Goal: Information Seeking & Learning: Learn about a topic

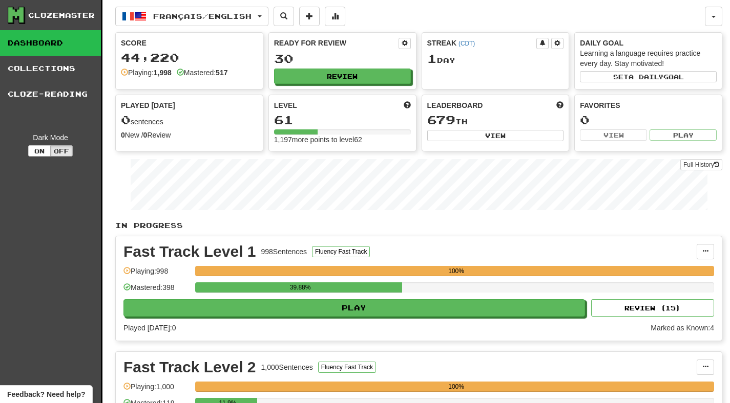
click at [373, 66] on div "Ready for Review 30 Review" at bounding box center [342, 61] width 147 height 56
click at [373, 73] on button "Review" at bounding box center [342, 76] width 137 height 15
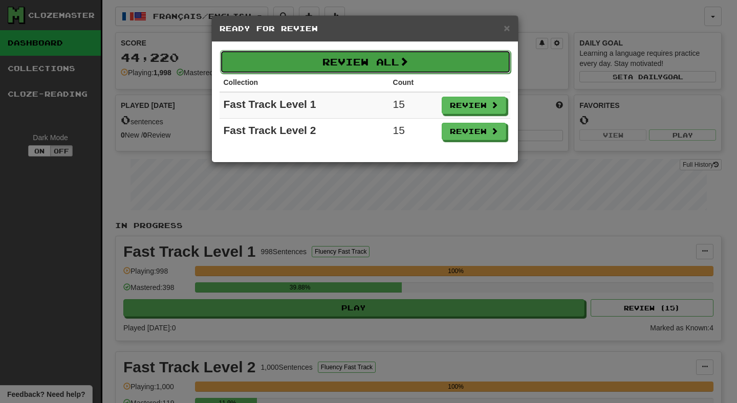
click at [450, 58] on button "Review All" at bounding box center [365, 62] width 291 height 24
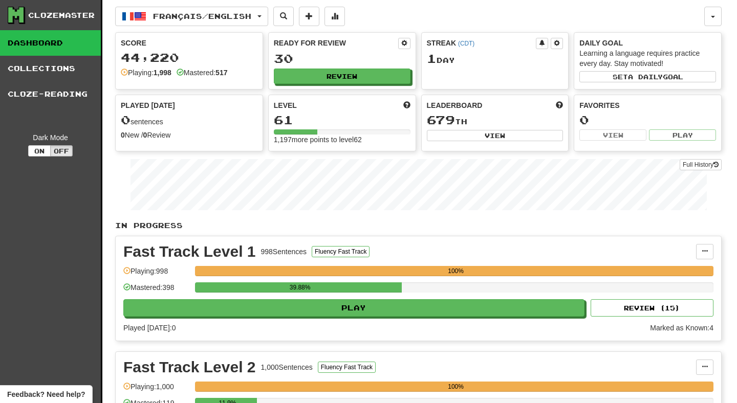
select select "**"
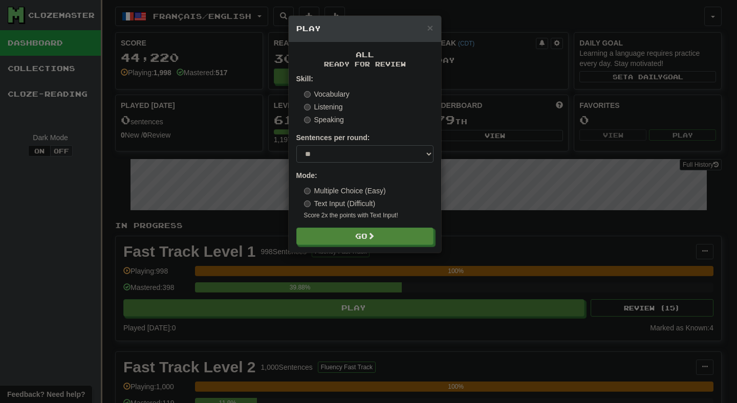
click at [340, 227] on form "Skill: Vocabulary Listening Speaking Sentences per round: * ** ** ** ** ** *** …" at bounding box center [364, 160] width 137 height 172
click at [340, 228] on button "Go" at bounding box center [365, 236] width 137 height 17
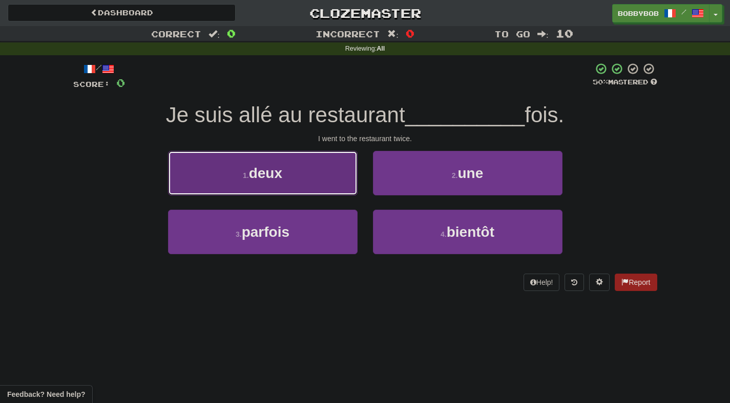
click at [327, 172] on button "1 . deux" at bounding box center [262, 173] width 189 height 45
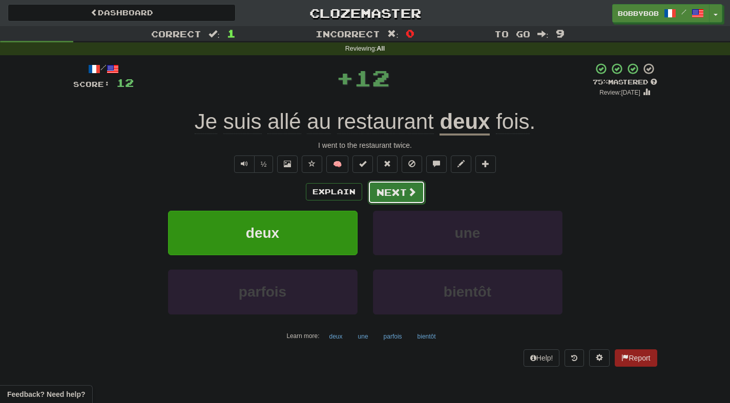
click at [405, 190] on button "Next" at bounding box center [396, 193] width 57 height 24
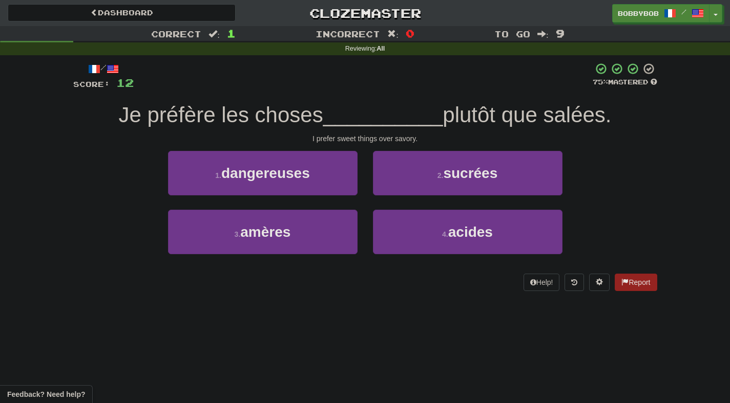
click at [390, 83] on div at bounding box center [363, 76] width 459 height 28
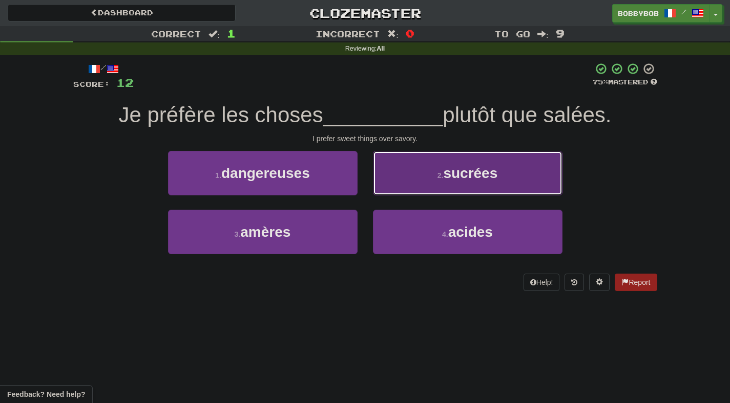
click at [392, 178] on button "2 . sucrées" at bounding box center [467, 173] width 189 height 45
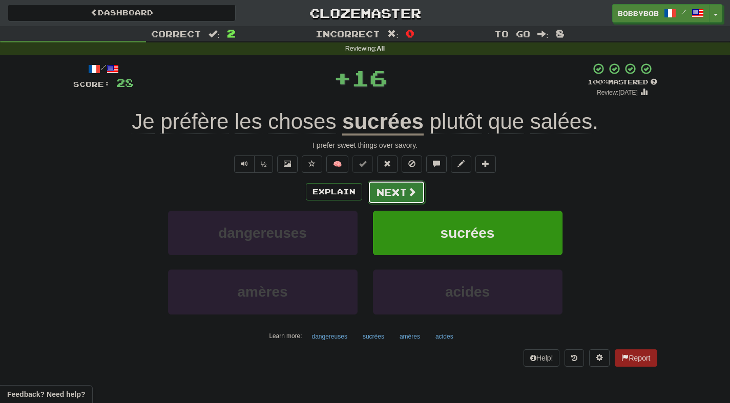
click at [389, 196] on button "Next" at bounding box center [396, 193] width 57 height 24
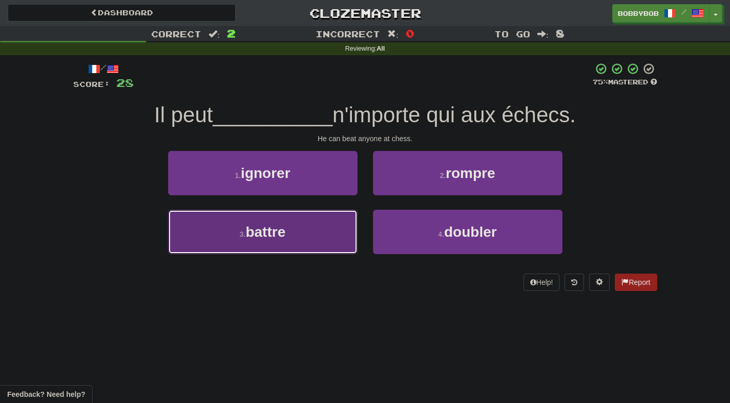
click at [351, 222] on button "3 . battre" at bounding box center [262, 232] width 189 height 45
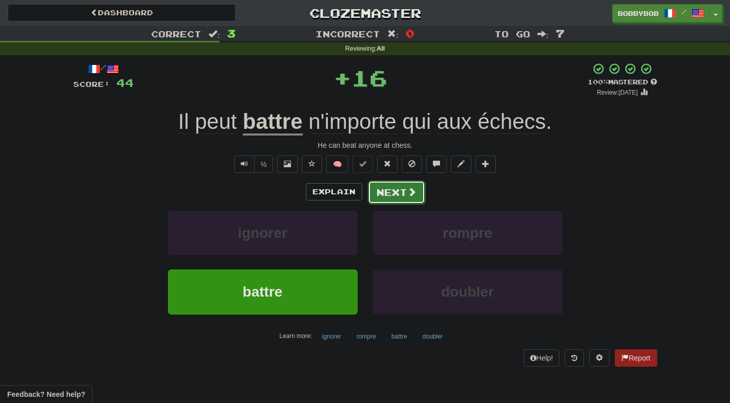
click at [388, 199] on button "Next" at bounding box center [396, 193] width 57 height 24
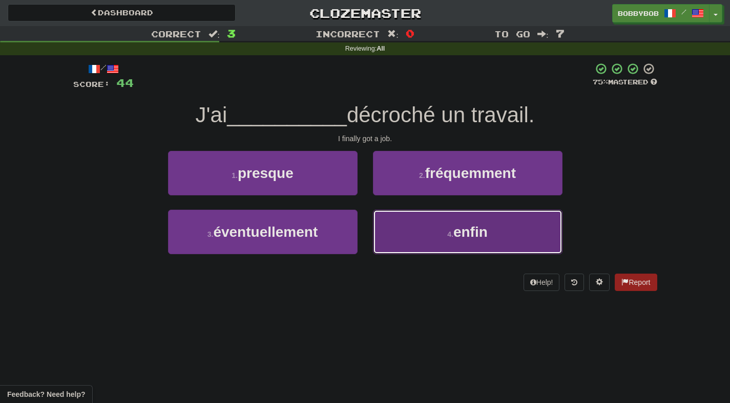
click at [393, 232] on button "4 . enfin" at bounding box center [467, 232] width 189 height 45
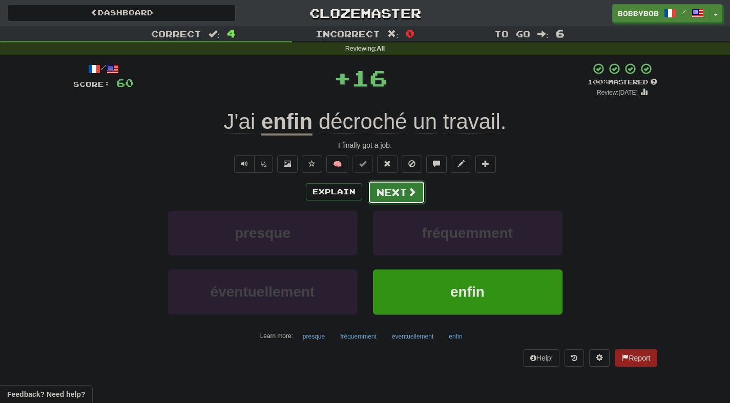
click at [386, 203] on button "Next" at bounding box center [396, 193] width 57 height 24
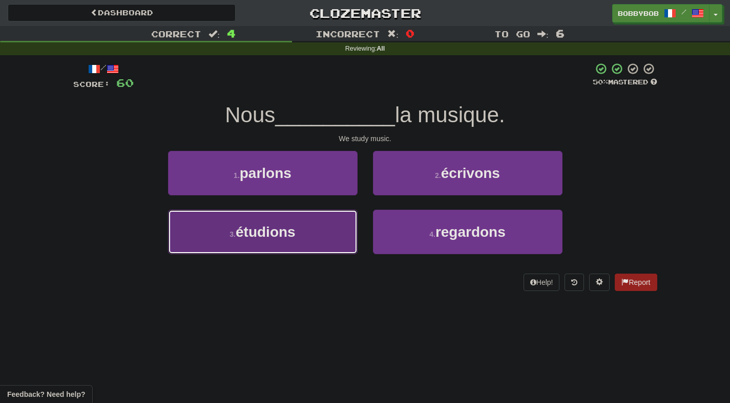
click at [338, 227] on button "3 . étudions" at bounding box center [262, 232] width 189 height 45
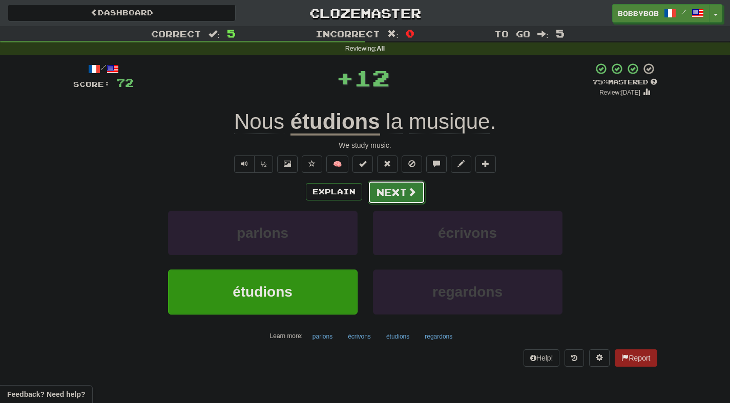
click at [393, 193] on button "Next" at bounding box center [396, 193] width 57 height 24
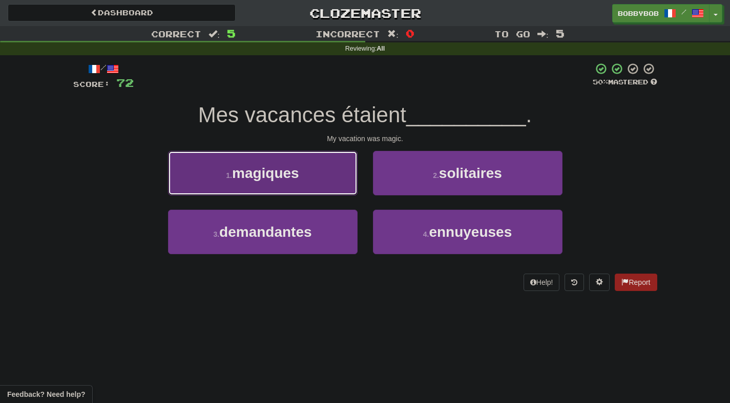
click at [347, 185] on button "1 . magiques" at bounding box center [262, 173] width 189 height 45
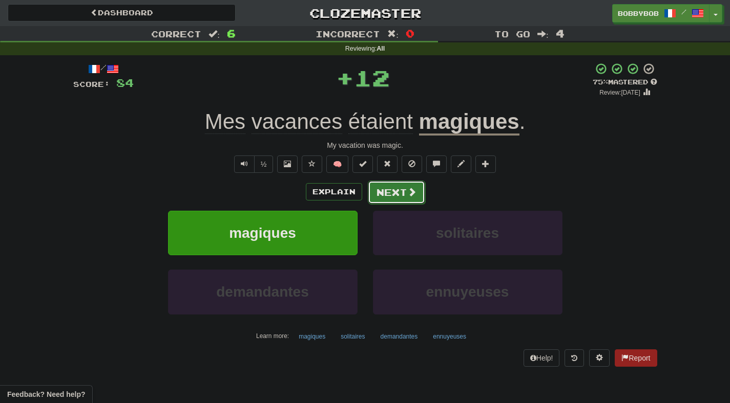
click at [399, 190] on button "Next" at bounding box center [396, 193] width 57 height 24
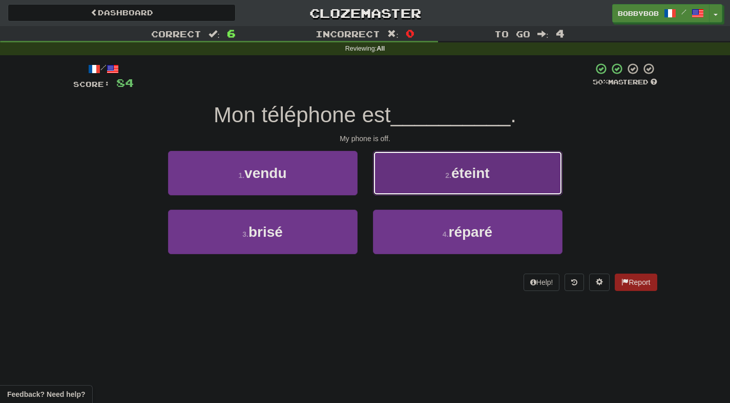
click at [398, 184] on button "2 . éteint" at bounding box center [467, 173] width 189 height 45
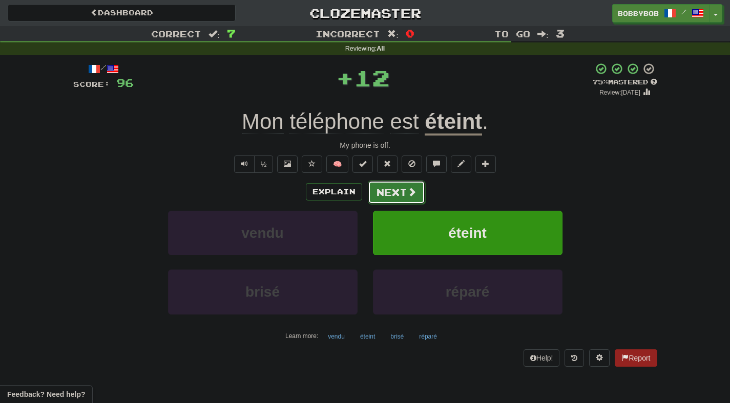
click at [392, 197] on button "Next" at bounding box center [396, 193] width 57 height 24
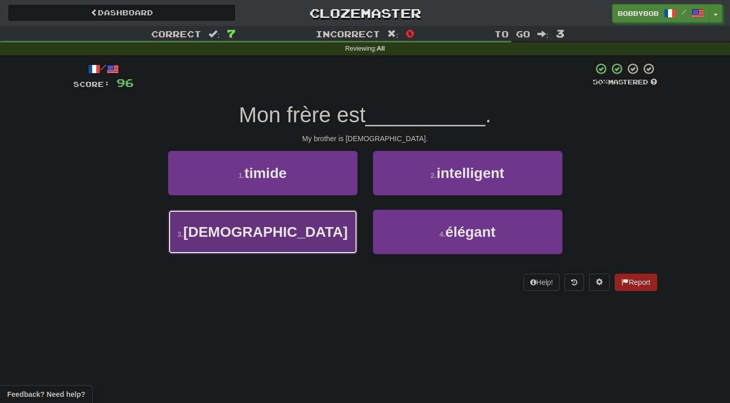
click at [332, 224] on button "3 . gay" at bounding box center [262, 232] width 189 height 45
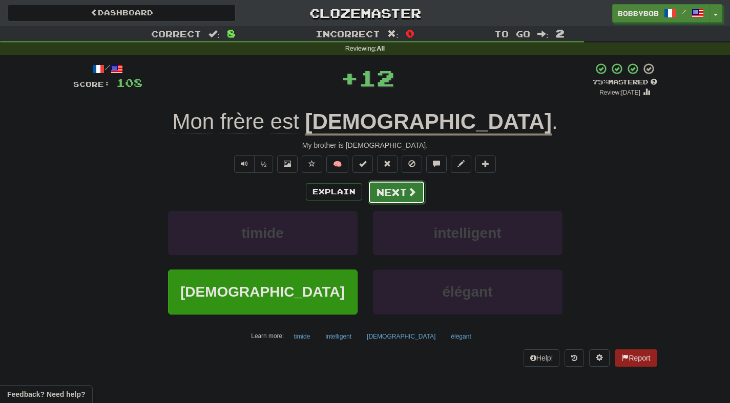
click at [377, 195] on button "Next" at bounding box center [396, 193] width 57 height 24
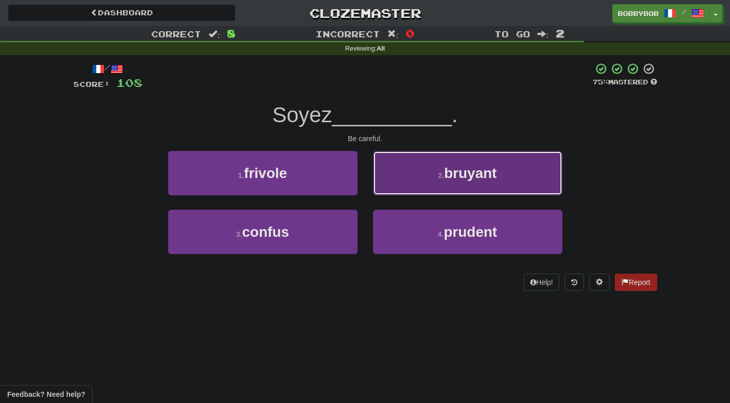
click at [390, 191] on button "2 . bruyant" at bounding box center [467, 173] width 189 height 45
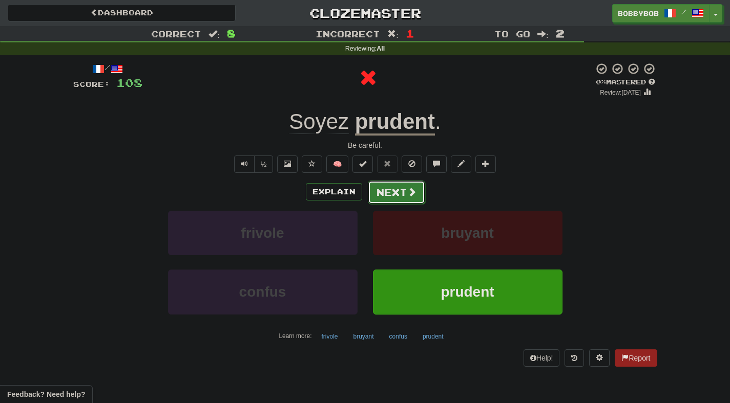
click at [390, 193] on button "Next" at bounding box center [396, 193] width 57 height 24
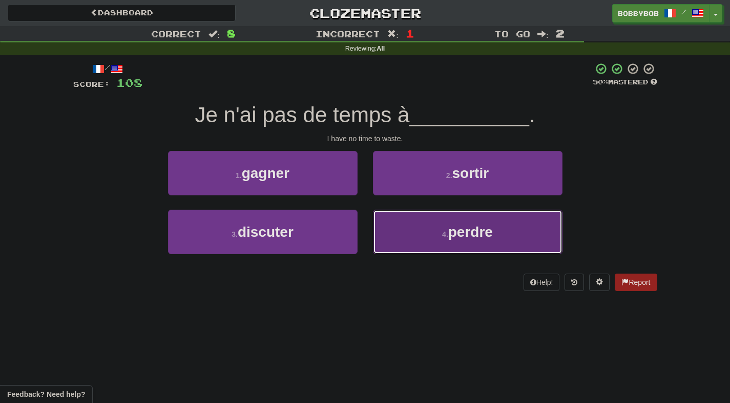
click at [394, 221] on button "4 . perdre" at bounding box center [467, 232] width 189 height 45
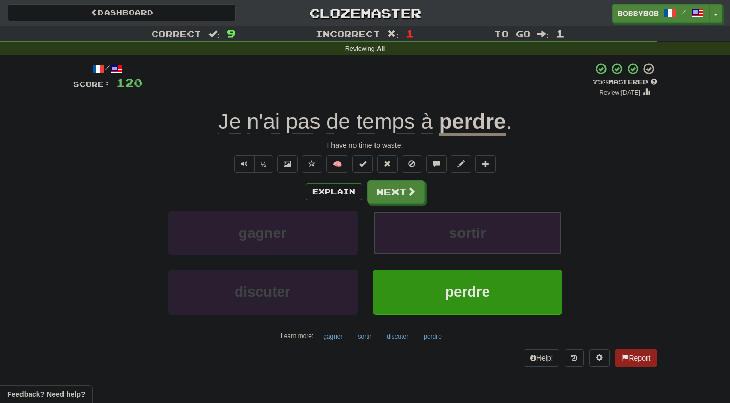
click at [394, 221] on button "sortir" at bounding box center [467, 233] width 189 height 45
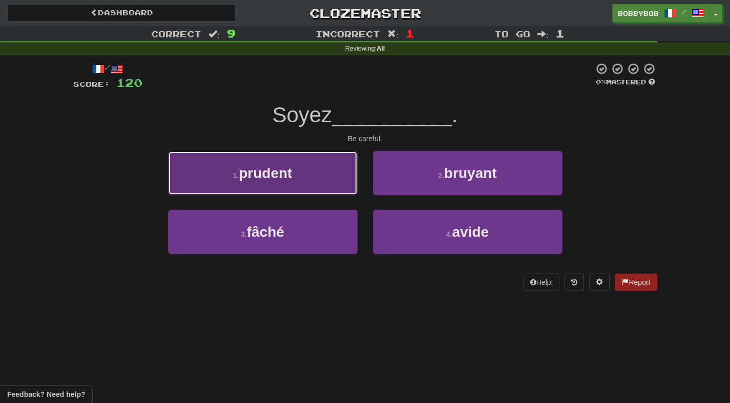
click at [350, 191] on button "1 . prudent" at bounding box center [262, 173] width 189 height 45
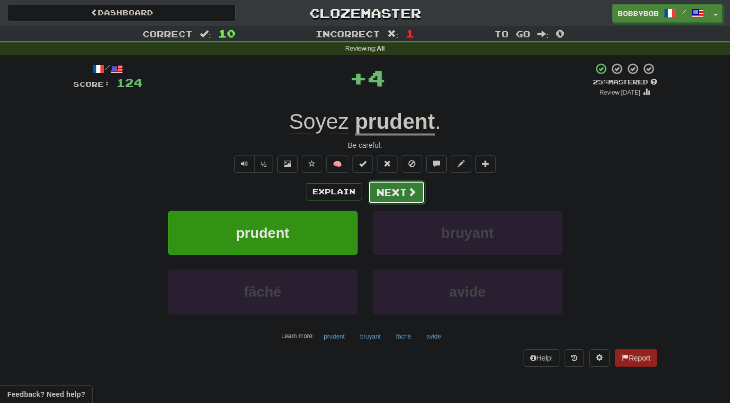
click at [379, 195] on button "Next" at bounding box center [396, 193] width 57 height 24
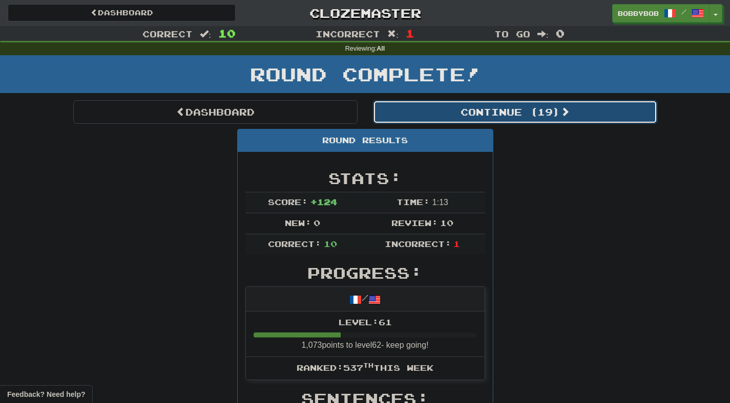
click at [421, 116] on button "Continue ( 19 )" at bounding box center [515, 112] width 284 height 24
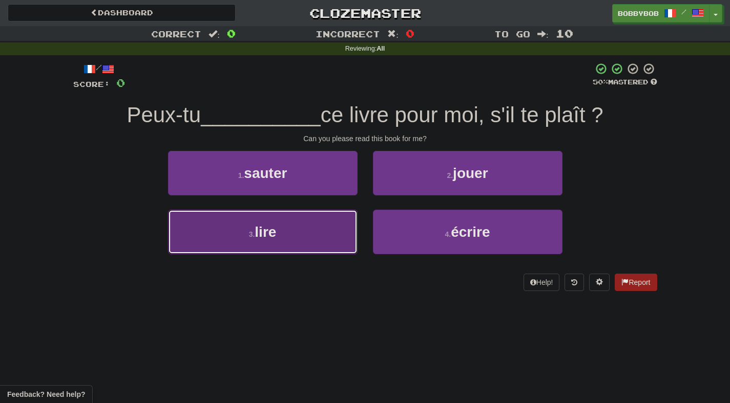
click at [334, 229] on button "3 . lire" at bounding box center [262, 232] width 189 height 45
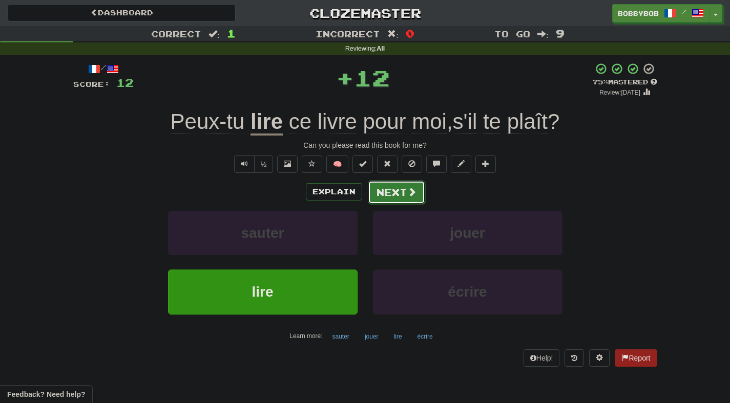
click at [383, 194] on button "Next" at bounding box center [396, 193] width 57 height 24
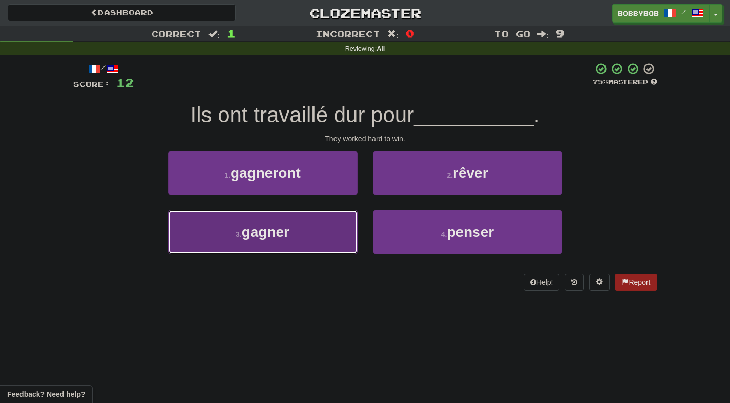
click at [314, 239] on button "3 . gagner" at bounding box center [262, 232] width 189 height 45
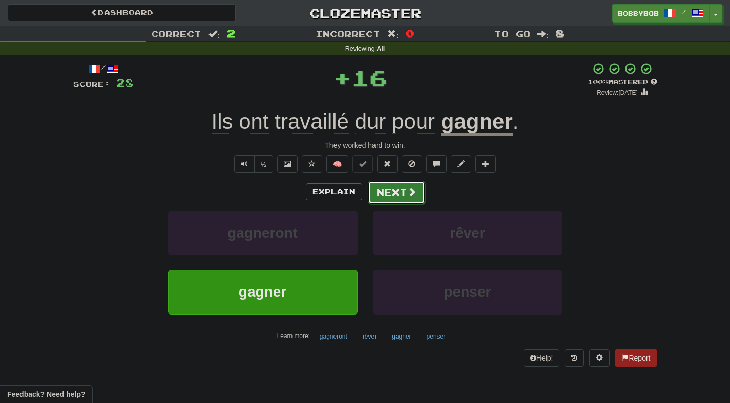
click at [389, 200] on button "Next" at bounding box center [396, 193] width 57 height 24
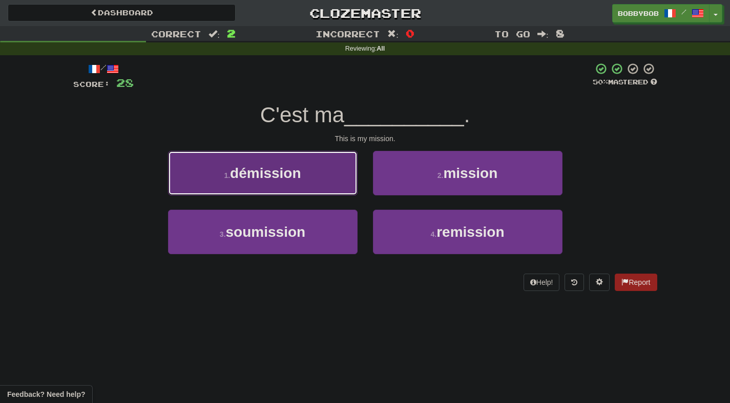
click at [343, 184] on button "1 . démission" at bounding box center [262, 173] width 189 height 45
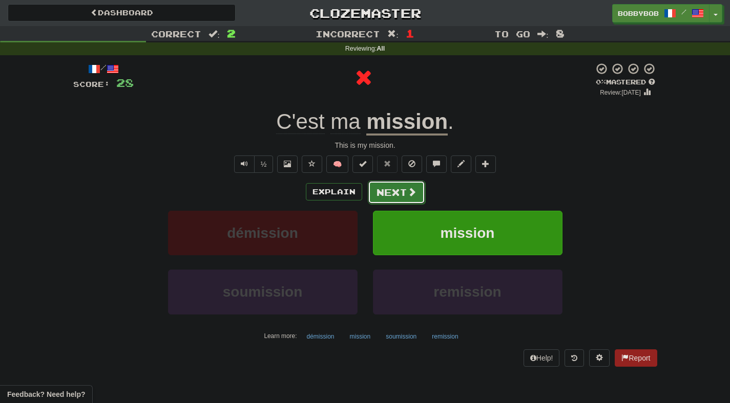
click at [396, 198] on button "Next" at bounding box center [396, 193] width 57 height 24
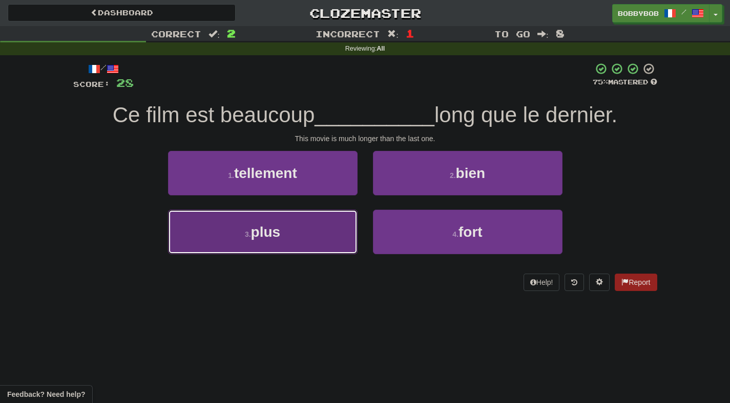
click at [346, 224] on button "3 . plus" at bounding box center [262, 232] width 189 height 45
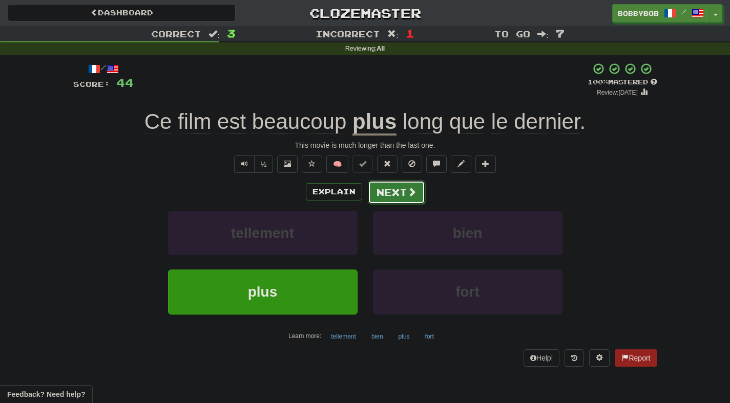
click at [388, 192] on button "Next" at bounding box center [396, 193] width 57 height 24
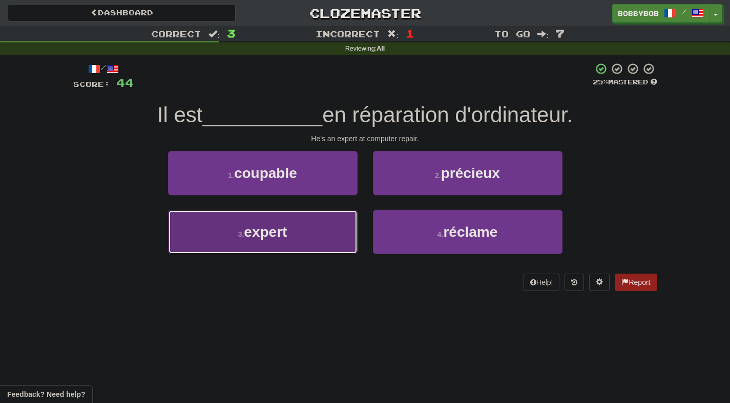
click at [344, 233] on button "3 . expert" at bounding box center [262, 232] width 189 height 45
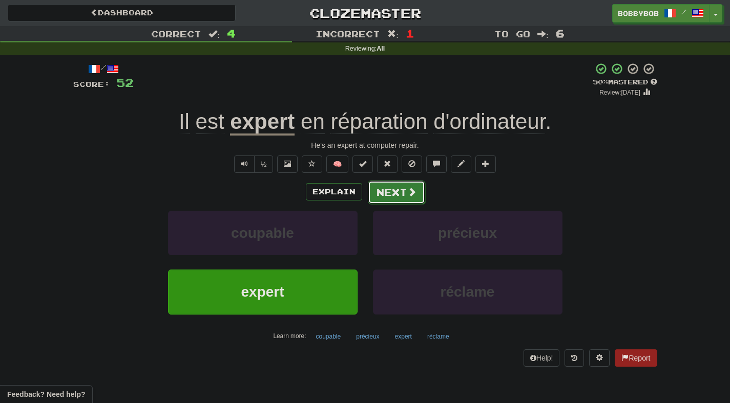
click at [379, 186] on button "Next" at bounding box center [396, 193] width 57 height 24
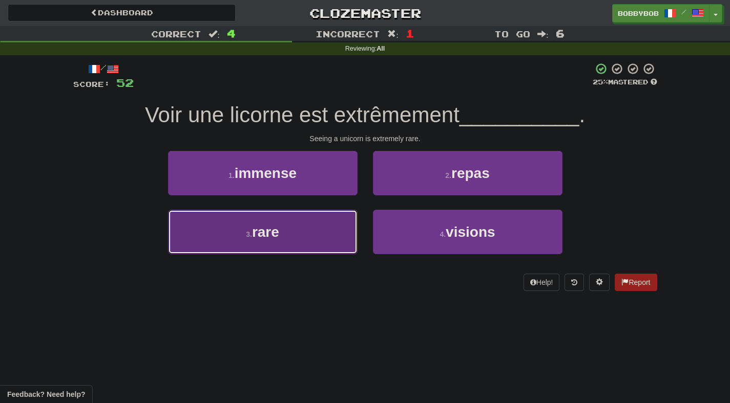
click at [334, 241] on button "3 . rare" at bounding box center [262, 232] width 189 height 45
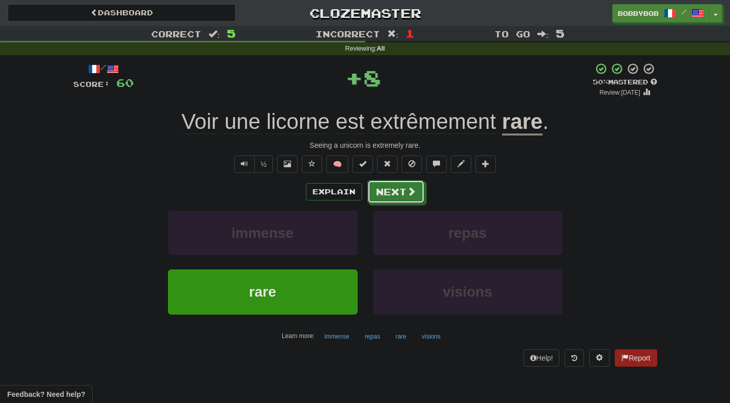
drag, startPoint x: 387, startPoint y: 195, endPoint x: 294, endPoint y: 206, distance: 93.3
click at [295, 207] on div "Explain Next immense repas rare visions Learn more: immense repas rare visions" at bounding box center [365, 262] width 584 height 164
click at [247, 169] on button "Text-to-speech controls" at bounding box center [244, 164] width 20 height 17
click at [380, 198] on button "Next" at bounding box center [396, 193] width 57 height 24
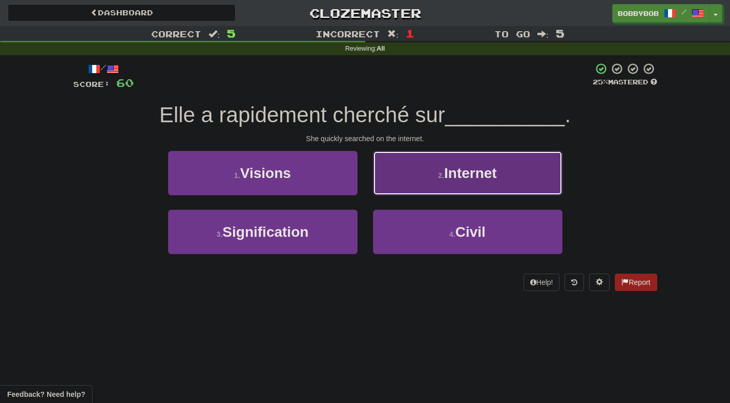
click at [397, 188] on button "2 . Internet" at bounding box center [467, 173] width 189 height 45
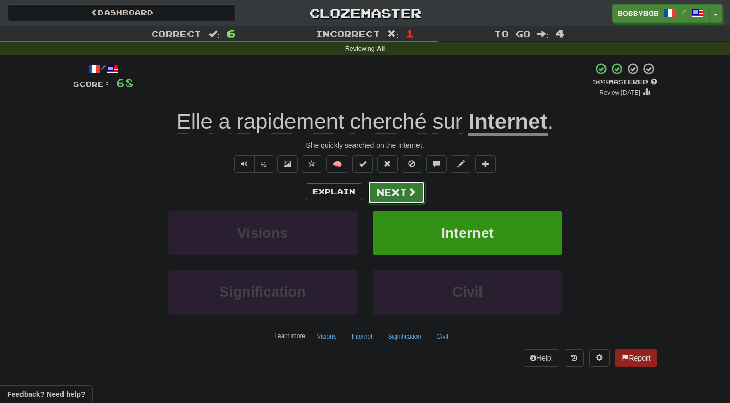
click at [397, 198] on button "Next" at bounding box center [396, 193] width 57 height 24
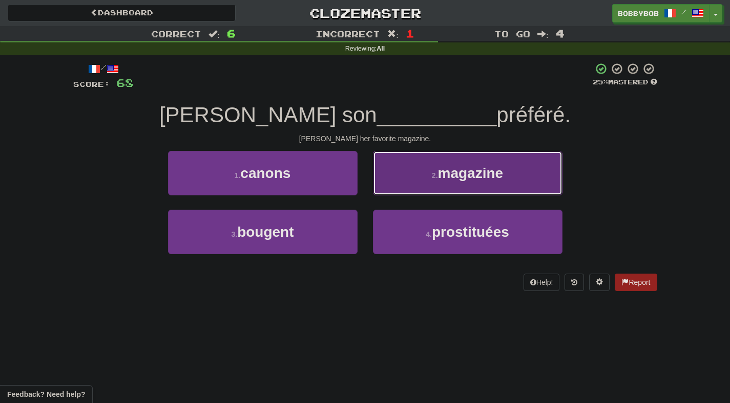
click at [406, 173] on button "2 . magazine" at bounding box center [467, 173] width 189 height 45
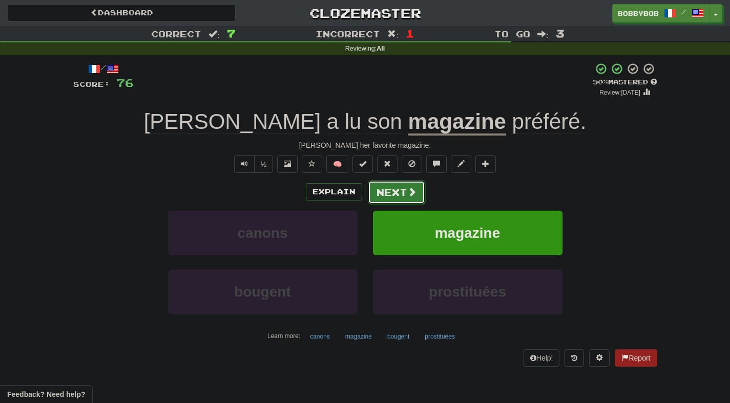
click at [400, 193] on button "Next" at bounding box center [396, 193] width 57 height 24
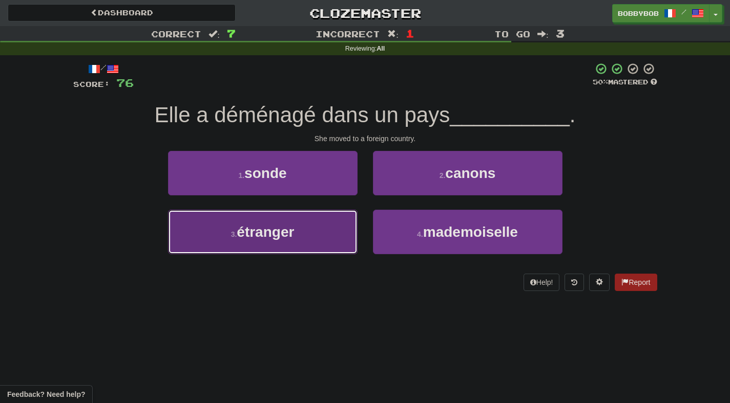
click at [319, 245] on button "3 . étranger" at bounding box center [262, 232] width 189 height 45
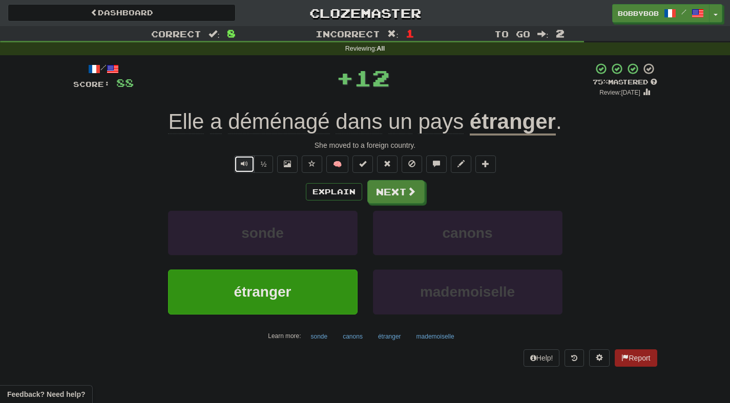
click at [250, 171] on button "Text-to-speech controls" at bounding box center [244, 164] width 20 height 17
click at [249, 168] on button "Text-to-speech controls" at bounding box center [244, 164] width 20 height 17
click at [407, 193] on span at bounding box center [411, 191] width 9 height 9
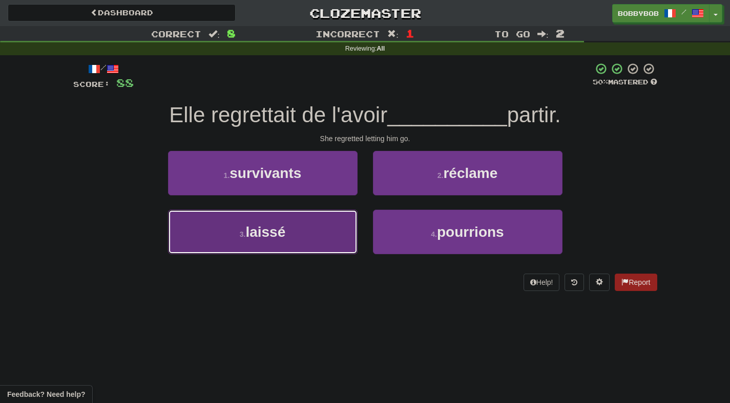
click at [343, 230] on button "3 . laissé" at bounding box center [262, 232] width 189 height 45
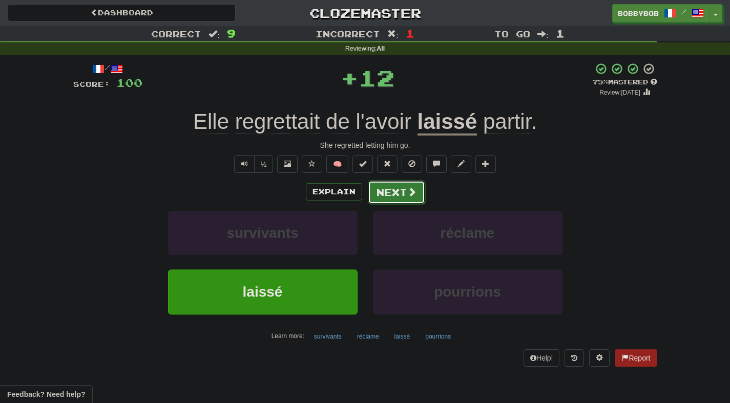
click at [385, 201] on button "Next" at bounding box center [396, 193] width 57 height 24
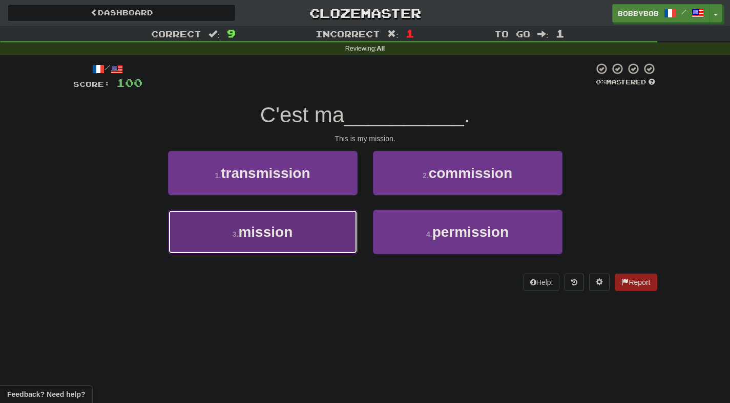
click at [337, 227] on button "3 . mission" at bounding box center [262, 232] width 189 height 45
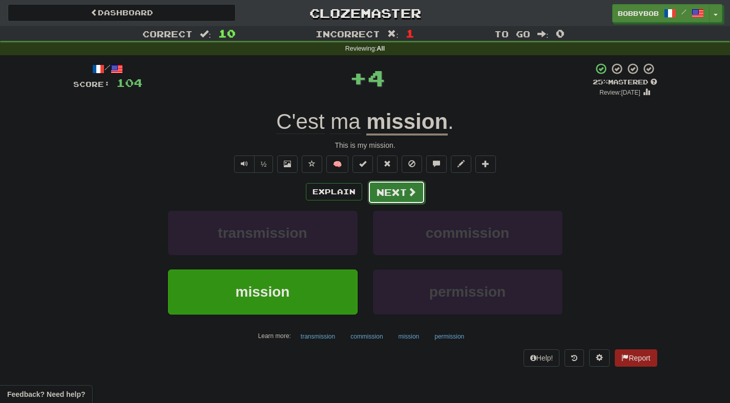
click at [390, 192] on button "Next" at bounding box center [396, 193] width 57 height 24
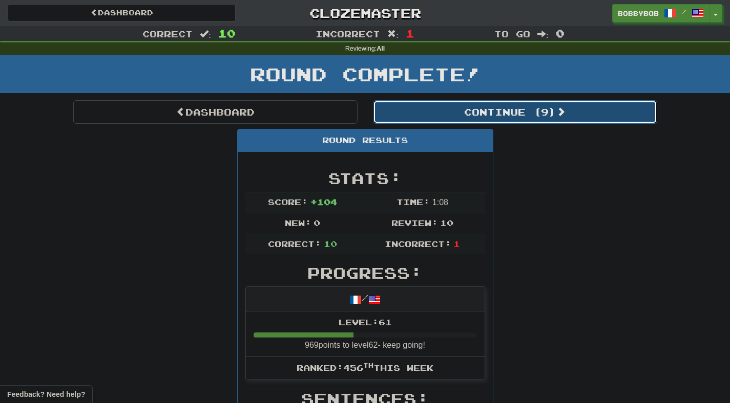
click at [426, 114] on button "Continue ( 9 )" at bounding box center [515, 112] width 284 height 24
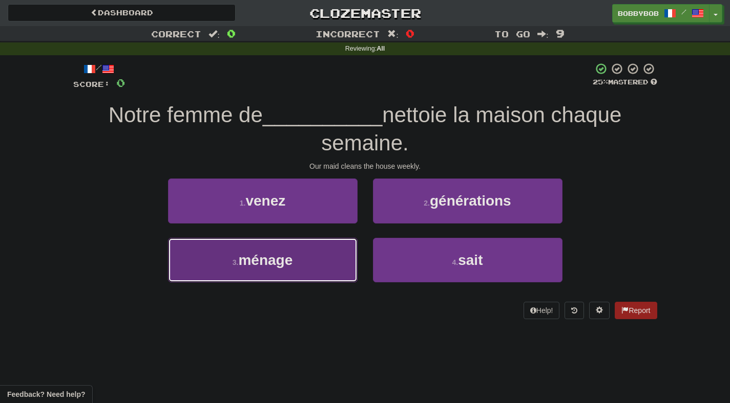
click at [332, 254] on button "3 . ménage" at bounding box center [262, 260] width 189 height 45
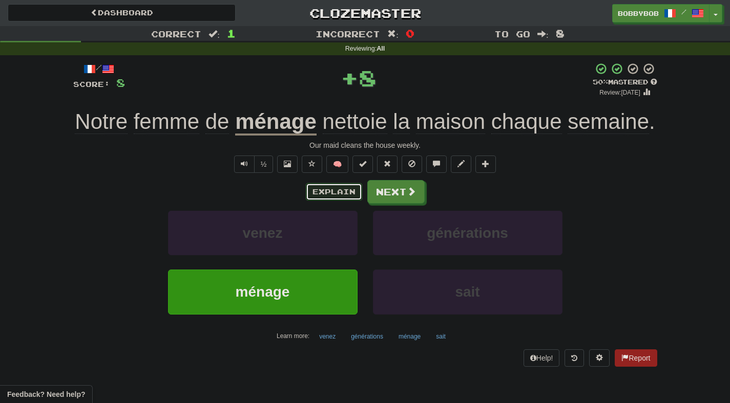
click at [338, 195] on button "Explain" at bounding box center [334, 191] width 56 height 17
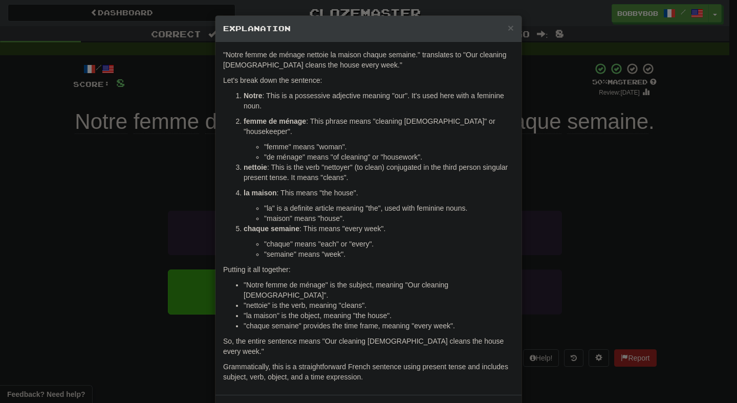
click at [562, 150] on div "× Explanation "Notre femme de ménage nettoie la maison chaque semaine." transla…" at bounding box center [368, 201] width 737 height 403
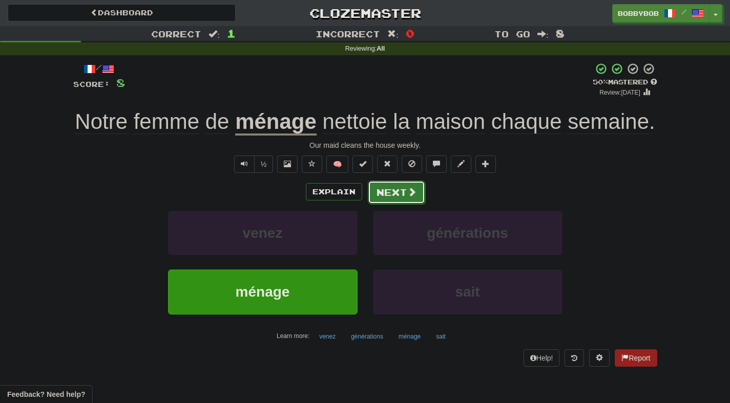
click at [392, 190] on button "Next" at bounding box center [396, 193] width 57 height 24
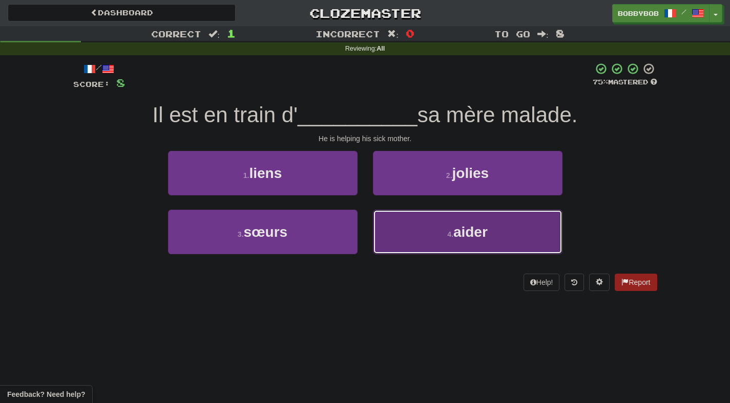
click at [390, 224] on button "4 . aider" at bounding box center [467, 232] width 189 height 45
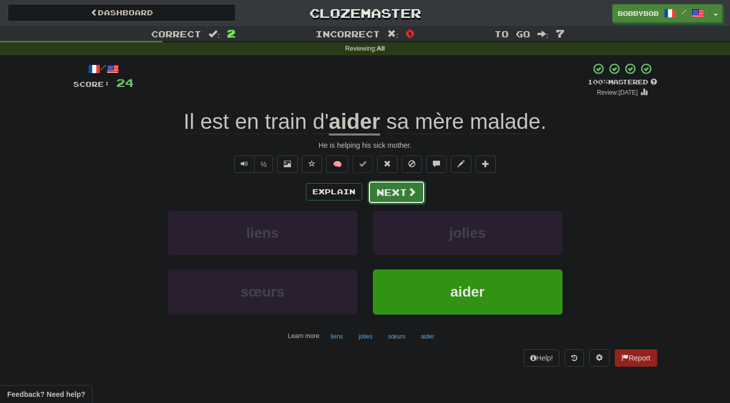
click at [387, 200] on button "Next" at bounding box center [396, 193] width 57 height 24
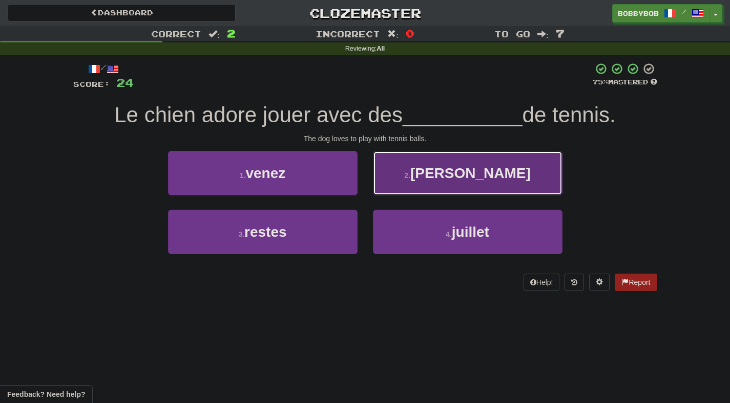
click at [405, 188] on button "2 . balles" at bounding box center [467, 173] width 189 height 45
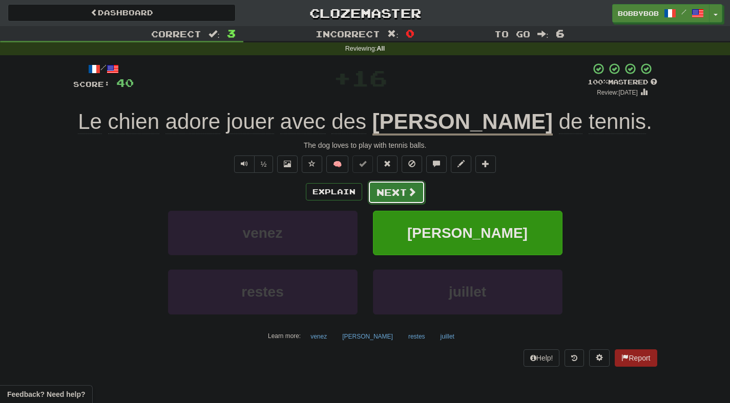
click at [400, 198] on button "Next" at bounding box center [396, 193] width 57 height 24
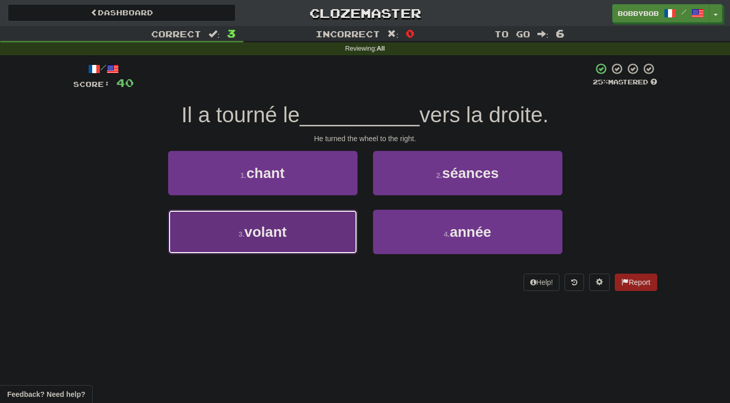
click at [304, 227] on button "3 . volant" at bounding box center [262, 232] width 189 height 45
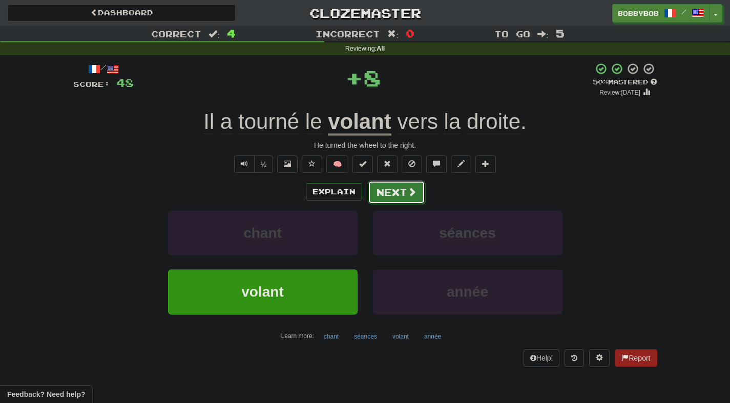
click at [379, 202] on button "Next" at bounding box center [396, 193] width 57 height 24
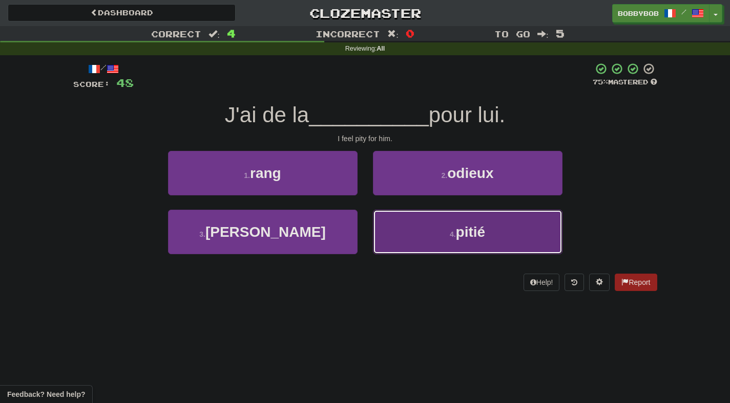
click at [390, 223] on button "4 . pitié" at bounding box center [467, 232] width 189 height 45
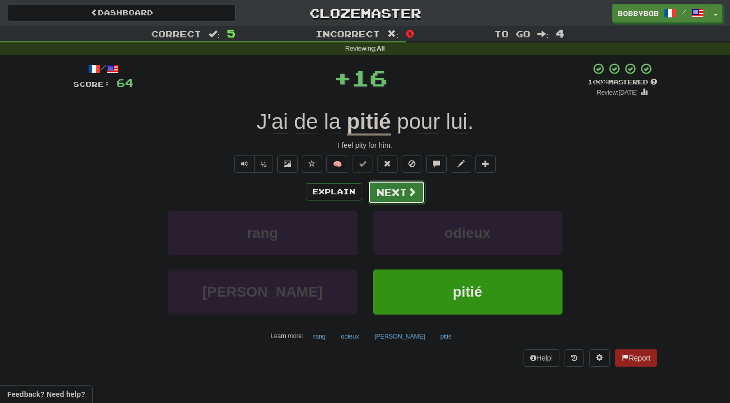
click at [387, 198] on button "Next" at bounding box center [396, 193] width 57 height 24
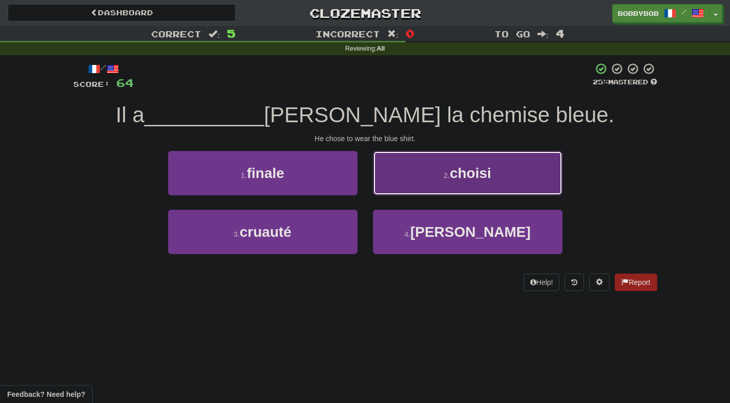
click at [395, 182] on button "2 . choisi" at bounding box center [467, 173] width 189 height 45
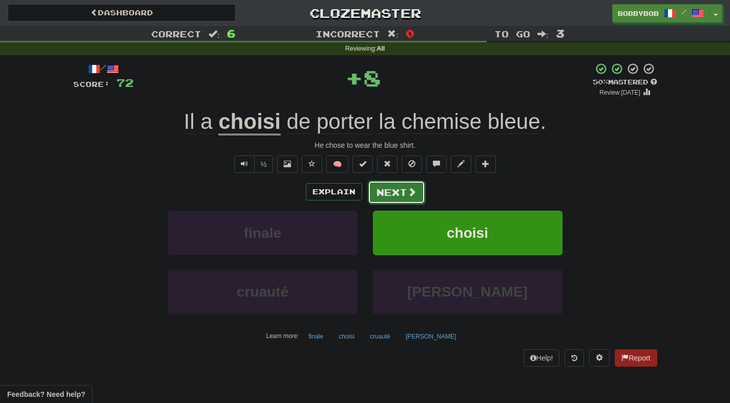
click at [389, 197] on button "Next" at bounding box center [396, 193] width 57 height 24
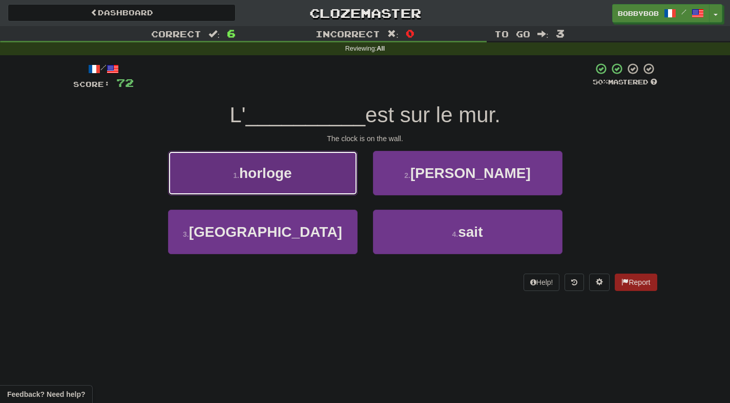
click at [333, 182] on button "1 . horloge" at bounding box center [262, 173] width 189 height 45
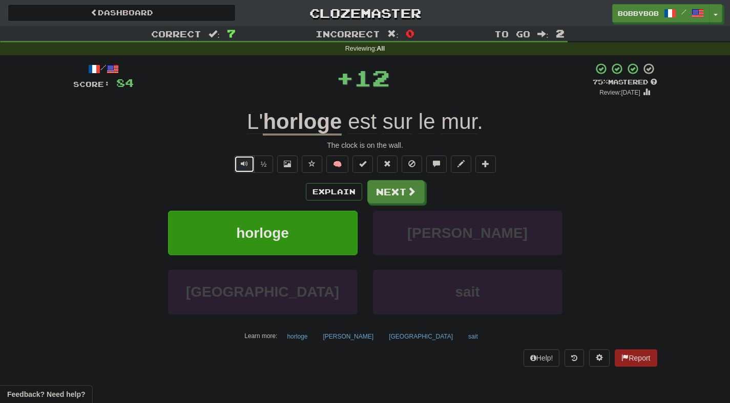
click at [246, 162] on span "Text-to-speech controls" at bounding box center [244, 163] width 7 height 7
click at [391, 191] on button "Next" at bounding box center [396, 193] width 57 height 24
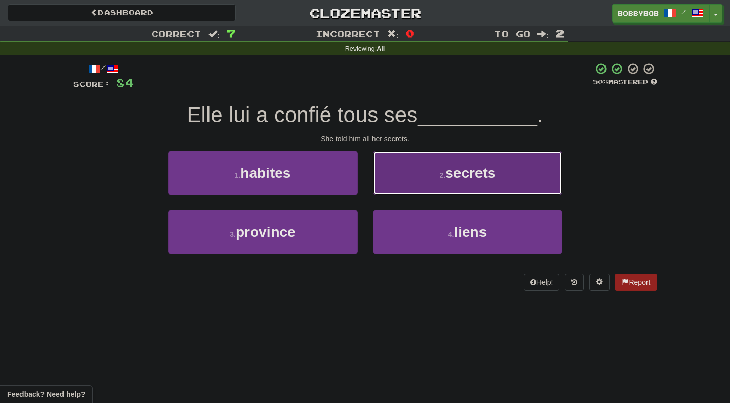
click at [393, 193] on button "2 . secrets" at bounding box center [467, 173] width 189 height 45
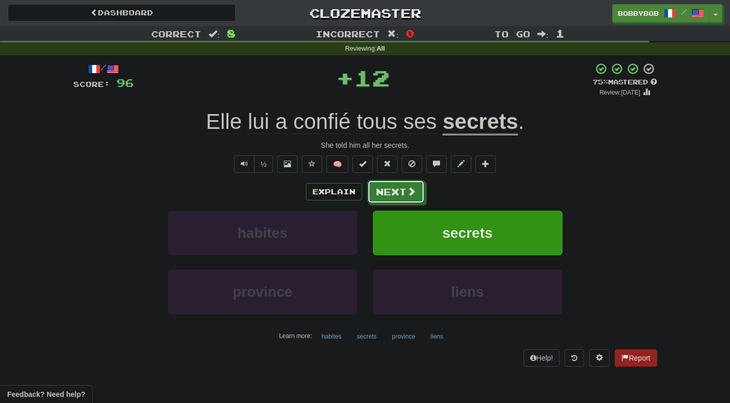
click at [393, 193] on button "Next" at bounding box center [395, 192] width 57 height 24
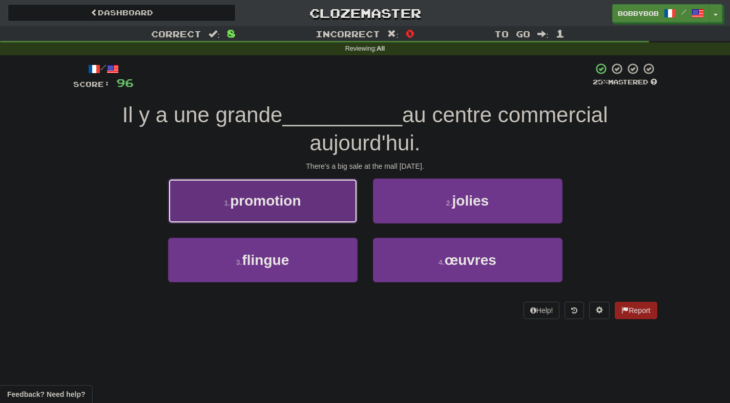
click at [338, 201] on button "1 . promotion" at bounding box center [262, 201] width 189 height 45
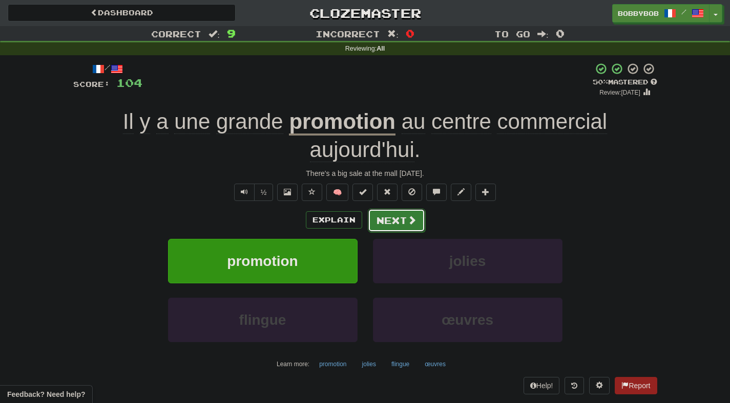
click at [397, 219] on button "Next" at bounding box center [396, 221] width 57 height 24
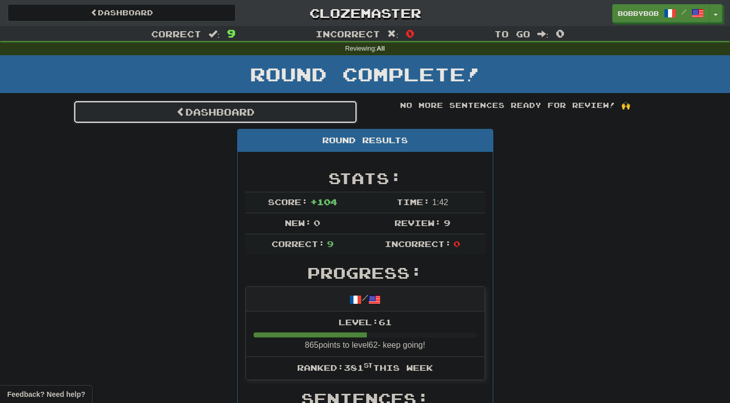
click at [334, 111] on link "Dashboard" at bounding box center [215, 112] width 284 height 24
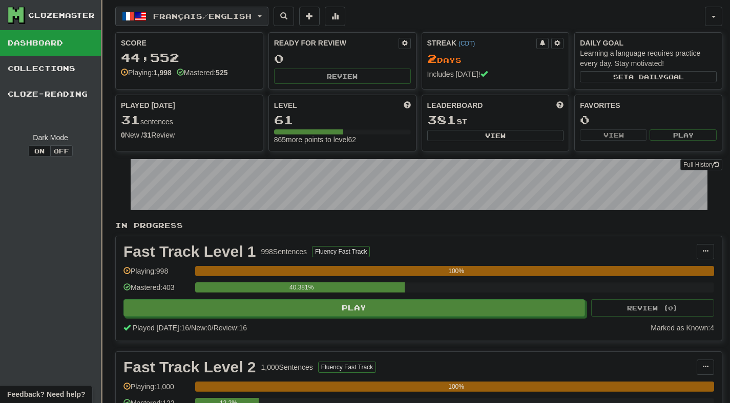
click at [266, 14] on button "Français / English" at bounding box center [191, 16] width 153 height 19
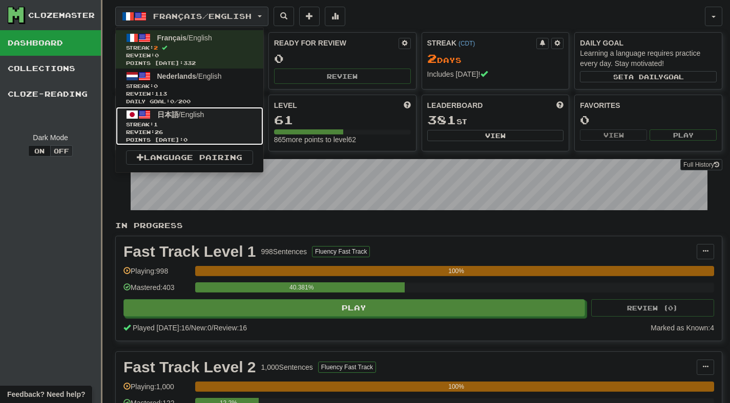
click at [253, 132] on span "Review: 26" at bounding box center [189, 133] width 127 height 8
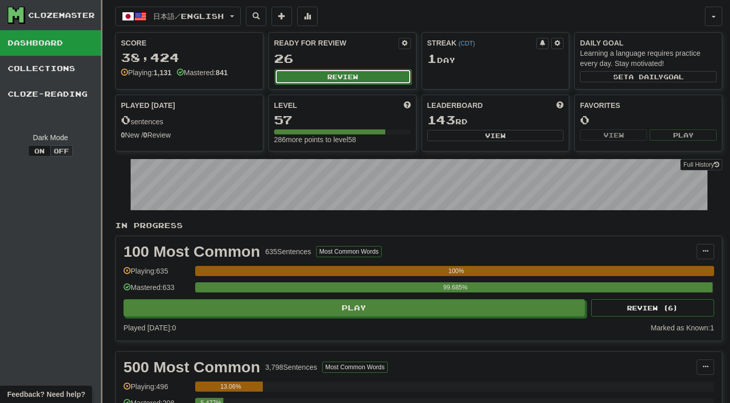
click at [318, 81] on button "Review" at bounding box center [342, 76] width 137 height 15
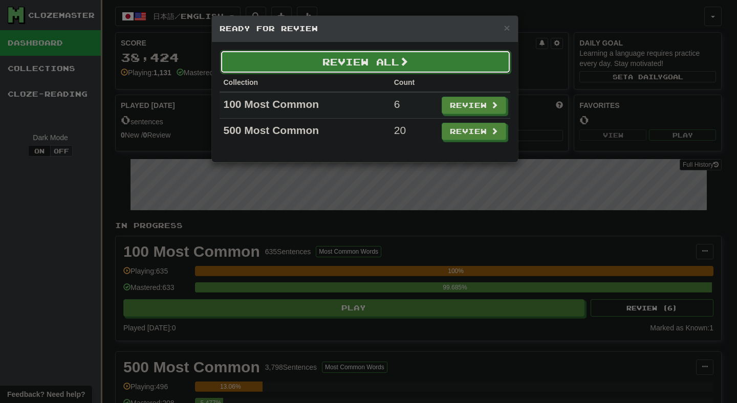
click at [334, 71] on button "Review All" at bounding box center [365, 62] width 291 height 24
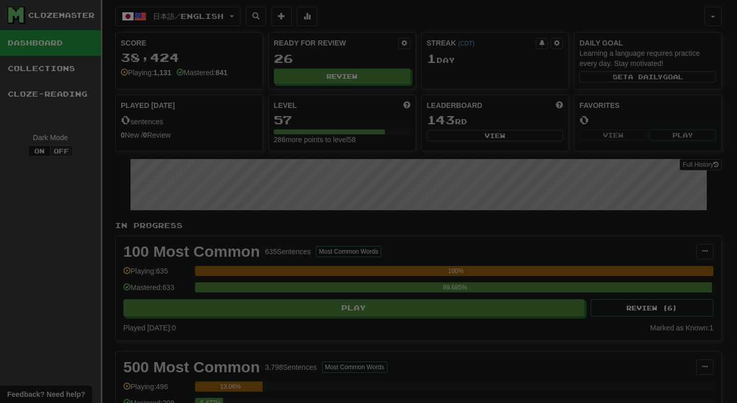
select select "**"
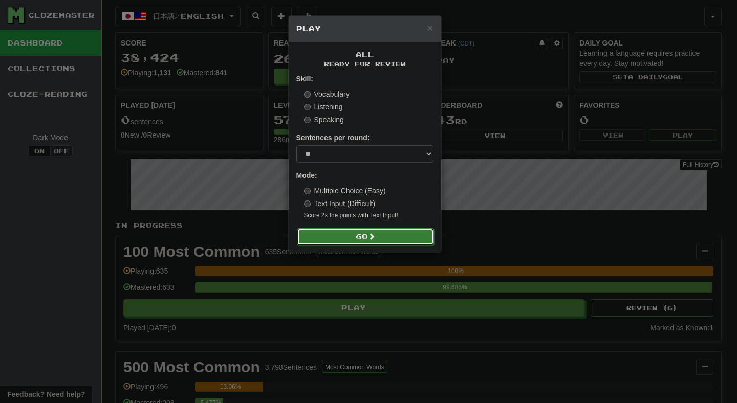
click at [375, 237] on span at bounding box center [371, 236] width 7 height 7
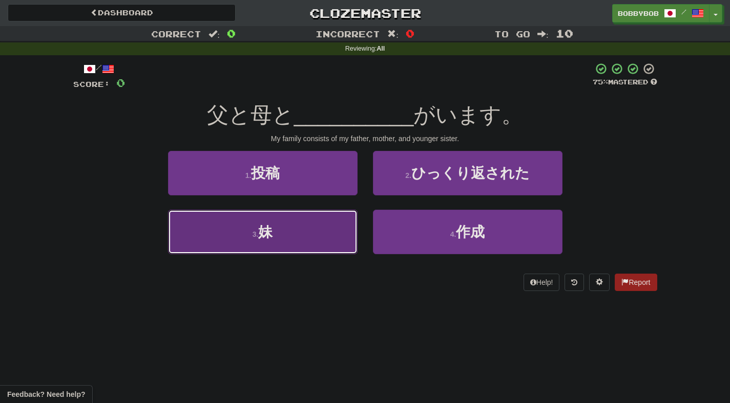
click at [317, 230] on button "3 . 妹" at bounding box center [262, 232] width 189 height 45
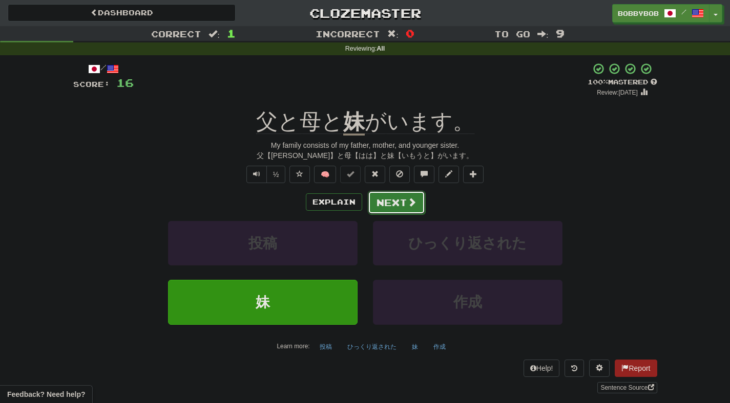
click at [397, 203] on button "Next" at bounding box center [396, 203] width 57 height 24
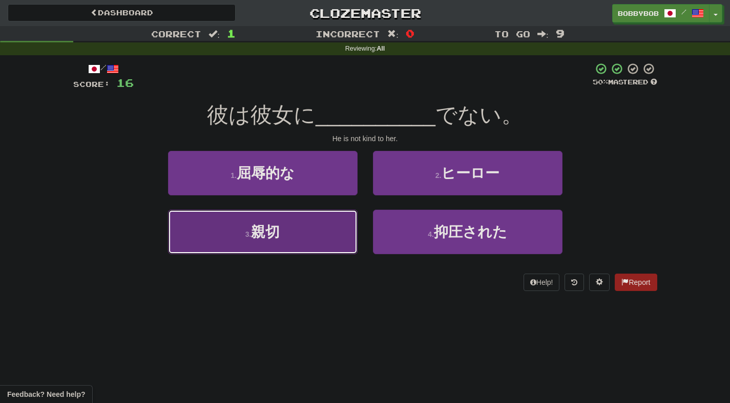
click at [351, 222] on button "3 . 親切" at bounding box center [262, 232] width 189 height 45
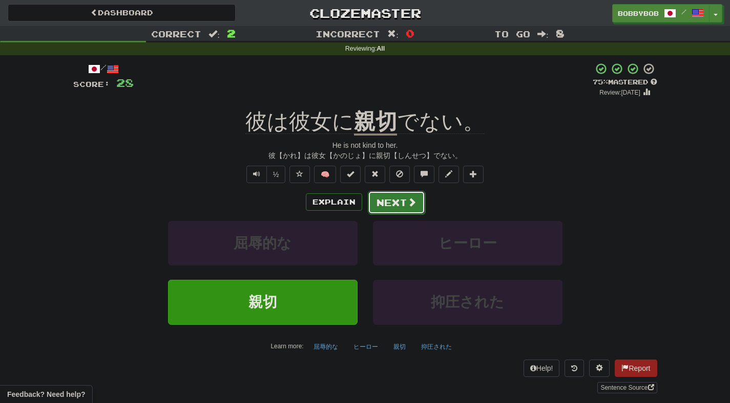
click at [384, 210] on button "Next" at bounding box center [396, 203] width 57 height 24
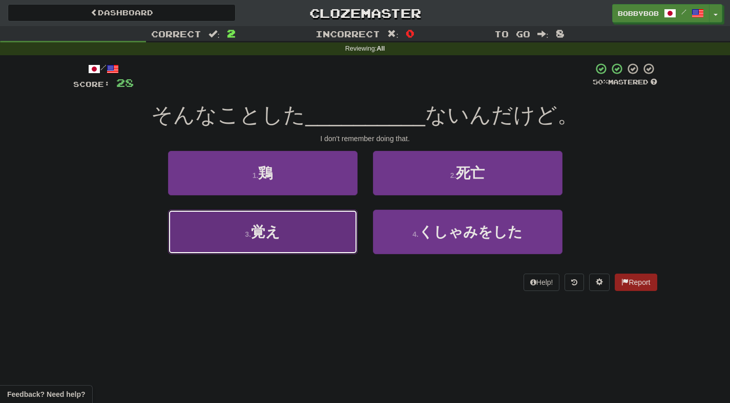
click at [342, 235] on button "3 . 覚え" at bounding box center [262, 232] width 189 height 45
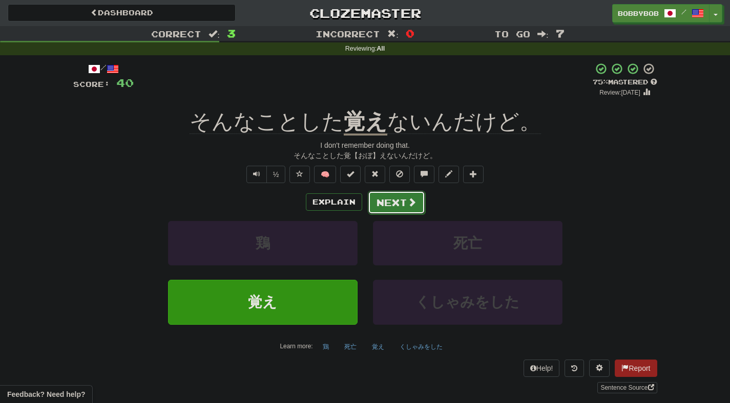
click at [379, 205] on button "Next" at bounding box center [396, 203] width 57 height 24
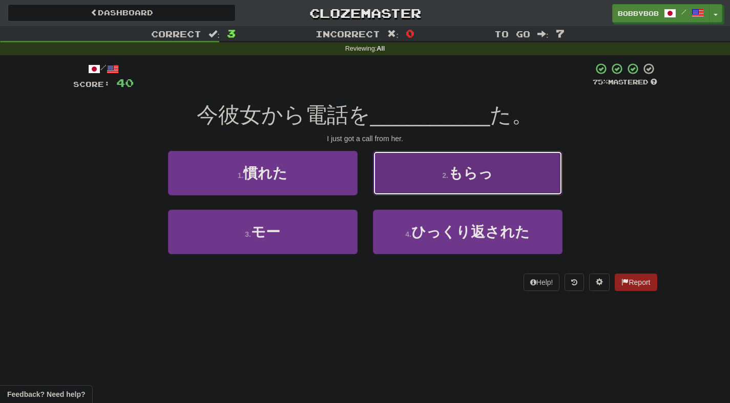
click at [422, 188] on button "2 . もらっ" at bounding box center [467, 173] width 189 height 45
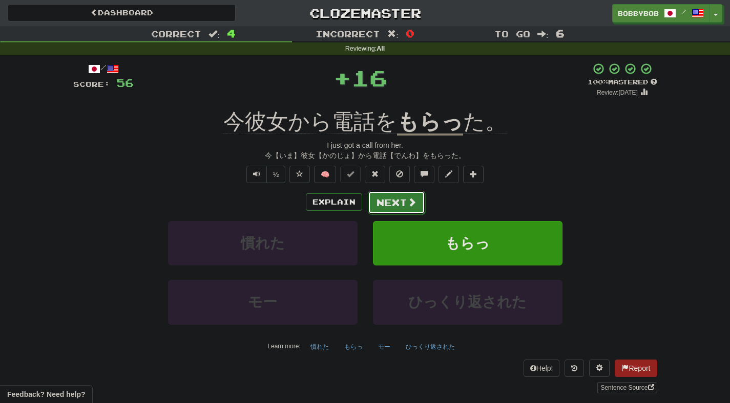
click at [409, 206] on span at bounding box center [411, 202] width 9 height 9
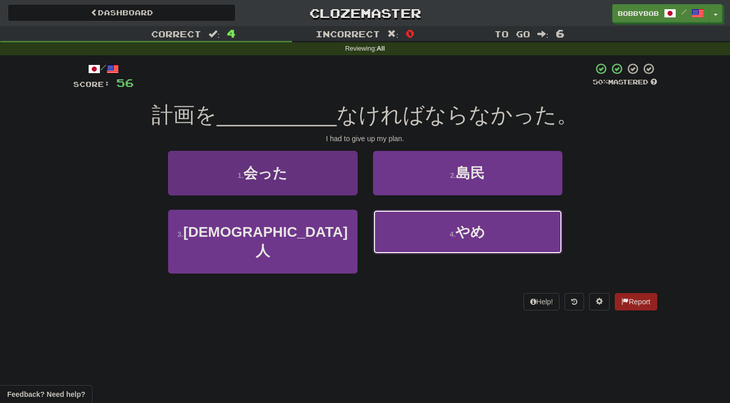
drag, startPoint x: 395, startPoint y: 226, endPoint x: 334, endPoint y: 187, distance: 72.0
click at [334, 187] on div "1 . 会った 2 . 島民 3 . エジプト人 4 . やめ" at bounding box center [365, 219] width 599 height 137
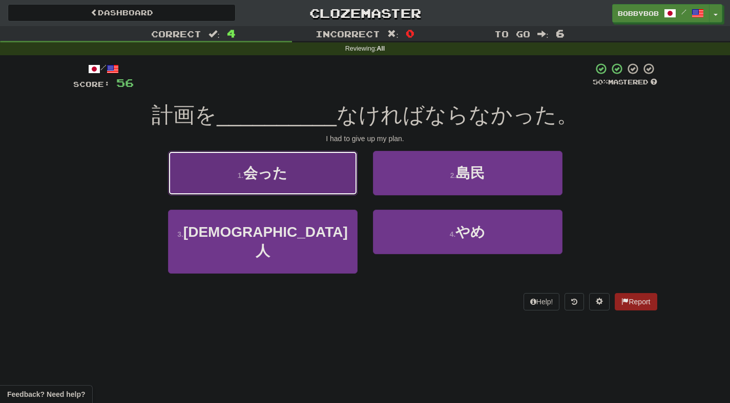
click at [334, 187] on button "1 . 会った" at bounding box center [262, 173] width 189 height 45
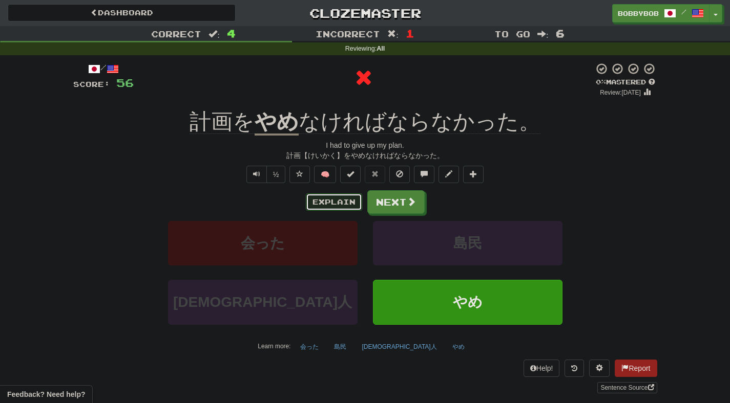
click at [344, 207] on button "Explain" at bounding box center [334, 202] width 56 height 17
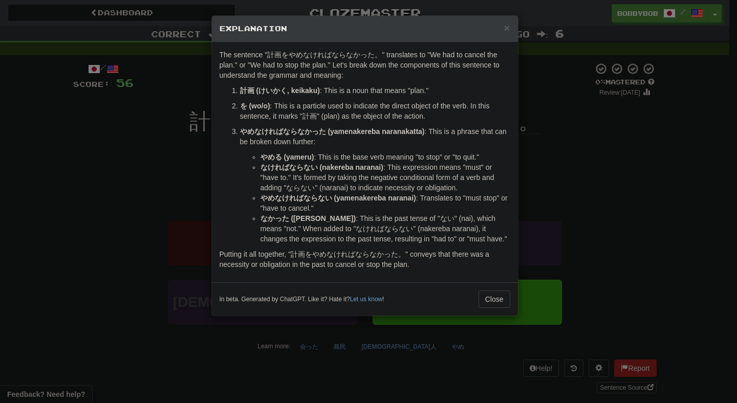
click at [538, 190] on div "× Explanation The sentence "計画をやめなければならなかった。" translates to "We had to cancel t…" at bounding box center [368, 201] width 737 height 403
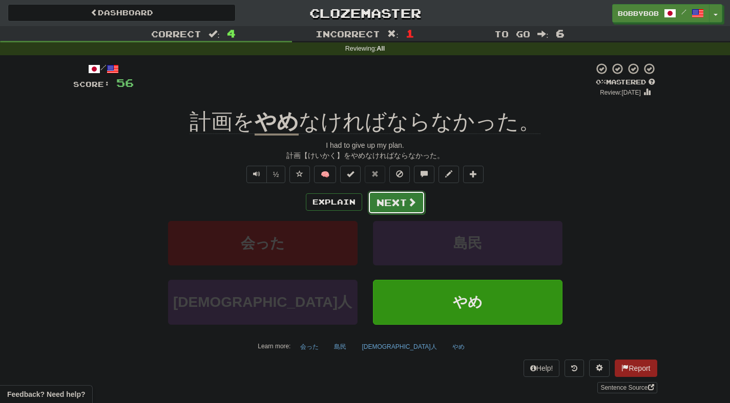
click at [392, 202] on button "Next" at bounding box center [396, 203] width 57 height 24
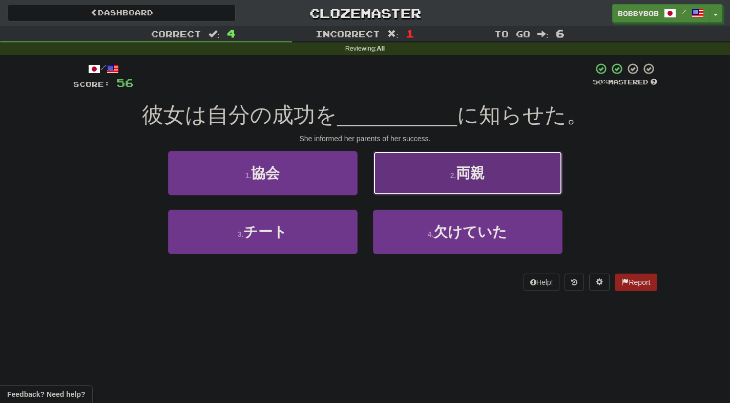
click at [401, 187] on button "2 . 両親" at bounding box center [467, 173] width 189 height 45
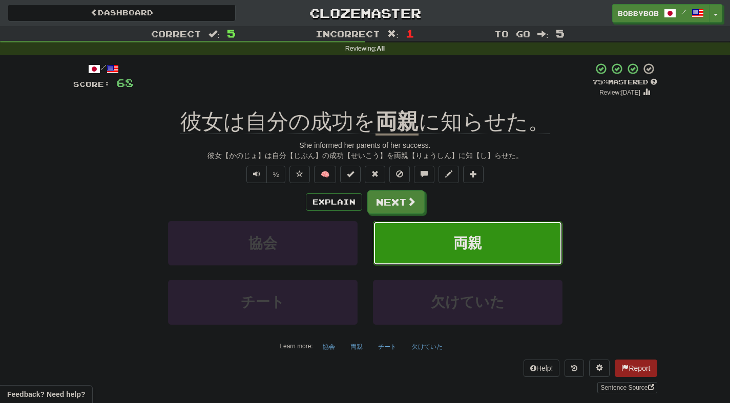
click at [449, 242] on button "両親" at bounding box center [467, 243] width 189 height 45
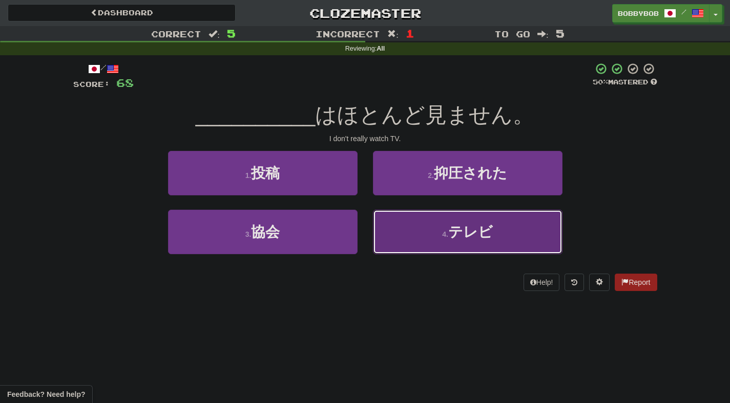
click at [402, 226] on button "4 . テレビ" at bounding box center [467, 232] width 189 height 45
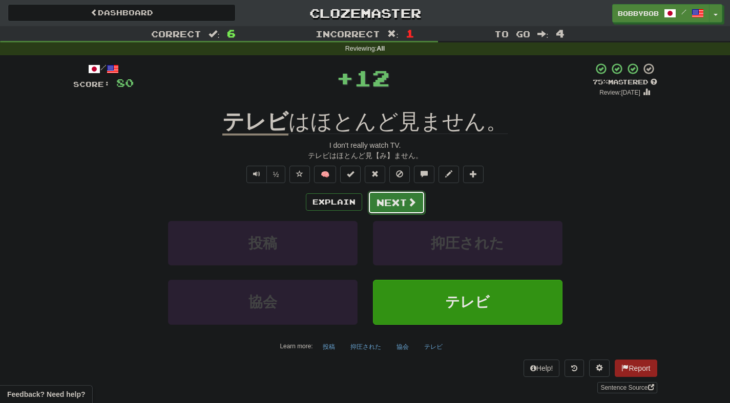
click at [396, 201] on button "Next" at bounding box center [396, 203] width 57 height 24
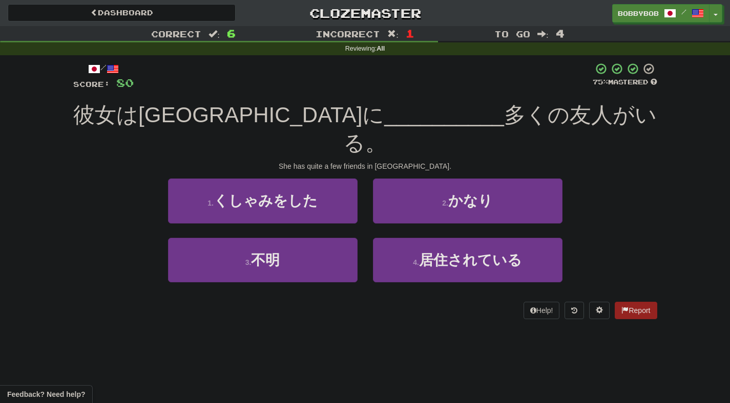
click at [394, 196] on div "2 . かなり" at bounding box center [467, 208] width 205 height 59
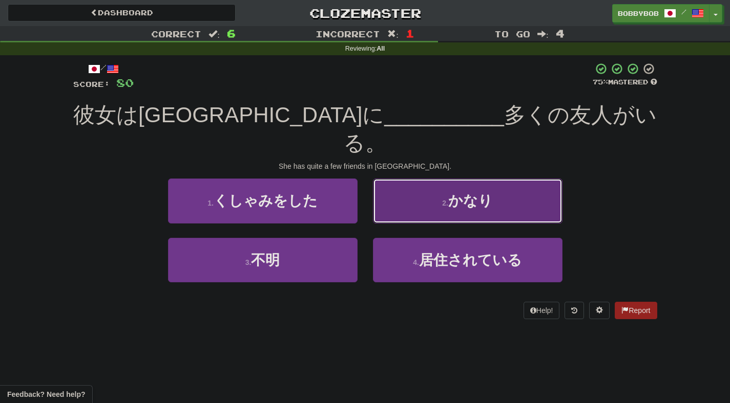
click at [397, 190] on button "2 . かなり" at bounding box center [467, 201] width 189 height 45
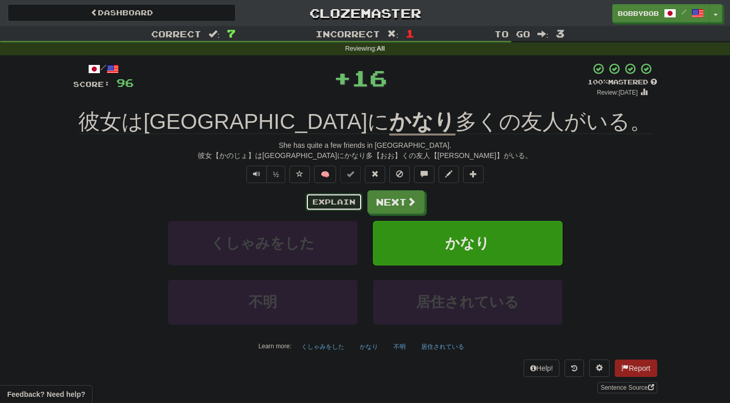
click at [344, 207] on button "Explain" at bounding box center [334, 202] width 56 height 17
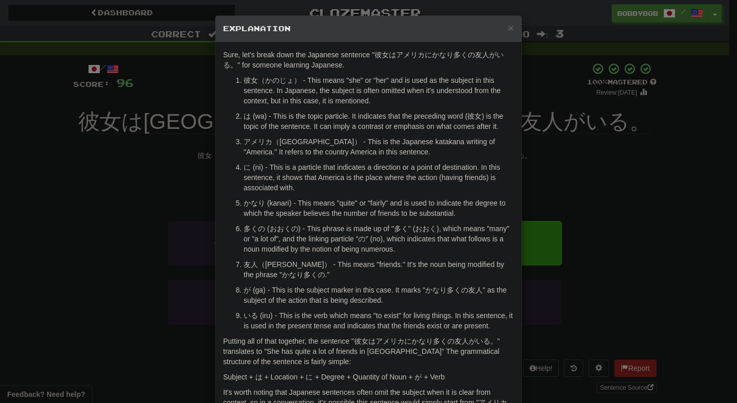
click at [530, 147] on div "× Explanation Sure, let's break down the Japanese sentence "彼女はアメリカにかなり多くの友人がいる…" at bounding box center [368, 201] width 737 height 403
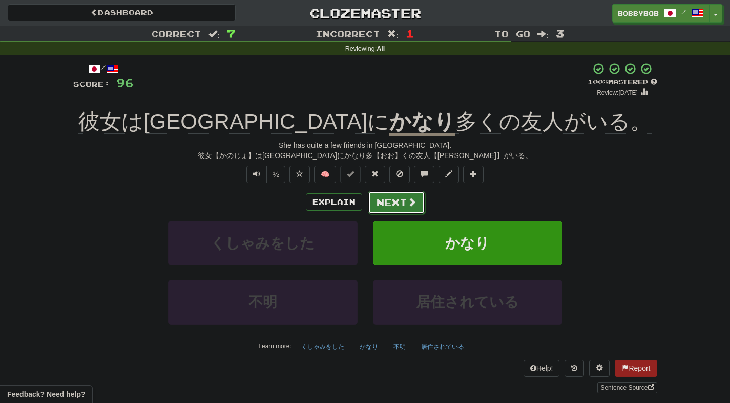
click at [417, 205] on button "Next" at bounding box center [396, 203] width 57 height 24
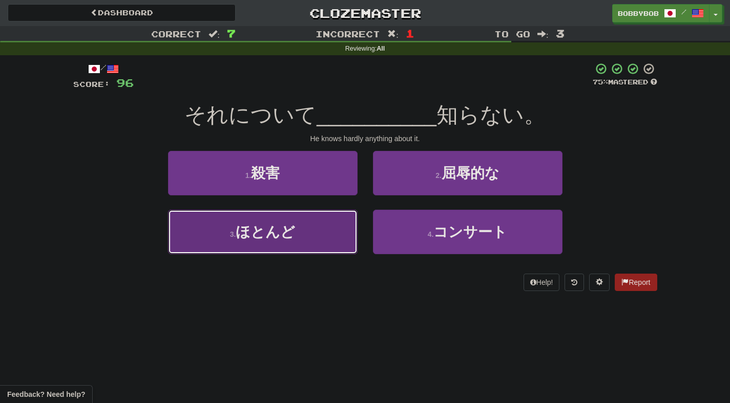
click at [348, 237] on button "3 . ほとんど" at bounding box center [262, 232] width 189 height 45
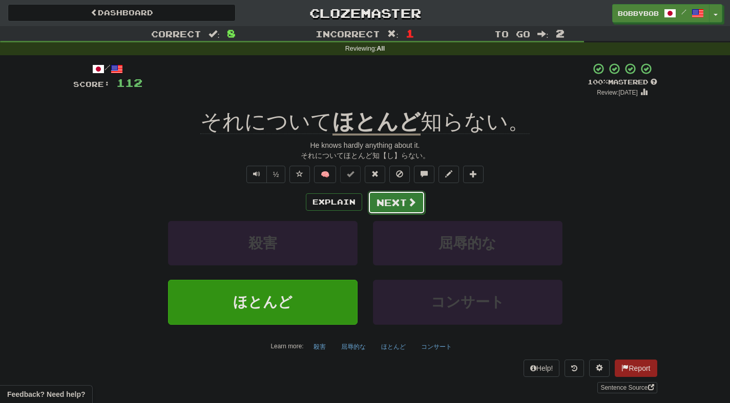
click at [384, 206] on button "Next" at bounding box center [396, 203] width 57 height 24
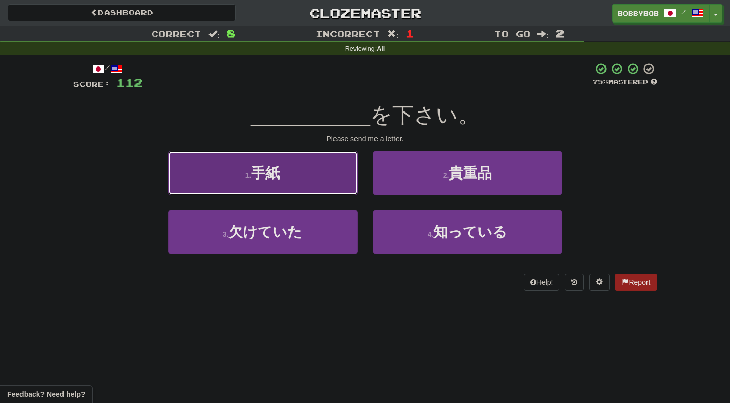
click at [338, 185] on button "1 . 手紙" at bounding box center [262, 173] width 189 height 45
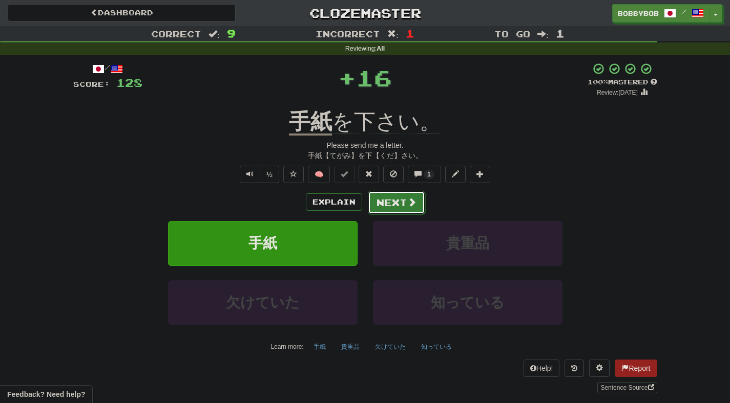
click at [384, 206] on button "Next" at bounding box center [396, 203] width 57 height 24
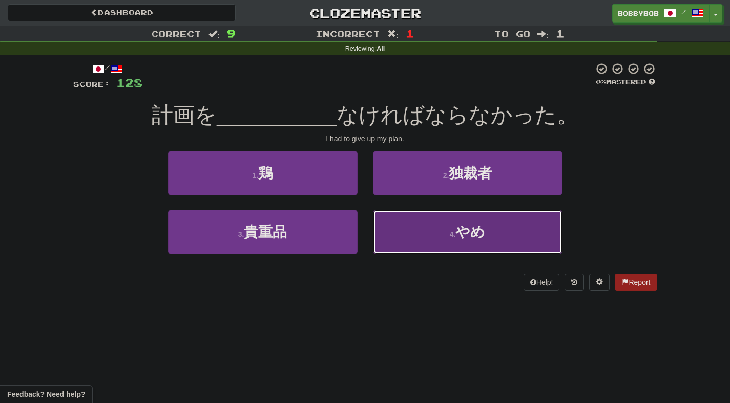
click at [389, 221] on button "4 . やめ" at bounding box center [467, 232] width 189 height 45
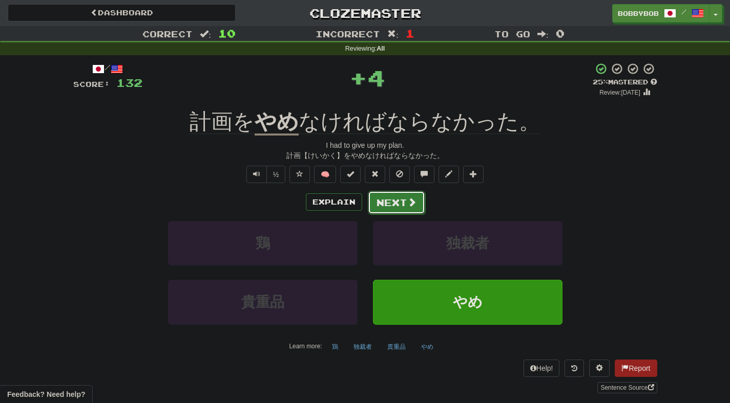
click at [384, 205] on button "Next" at bounding box center [396, 203] width 57 height 24
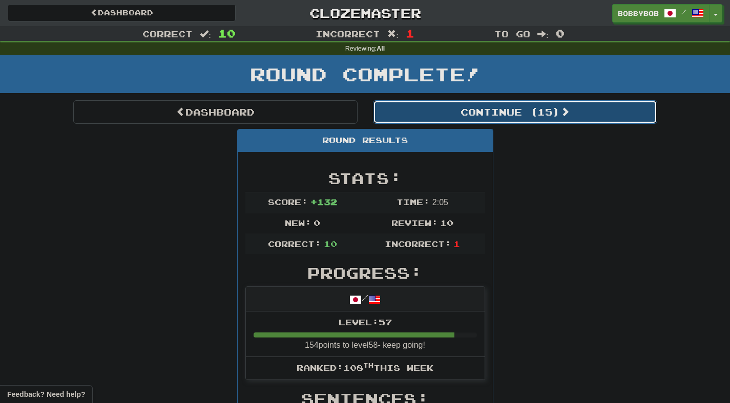
click at [416, 122] on button "Continue ( 15 )" at bounding box center [515, 112] width 284 height 24
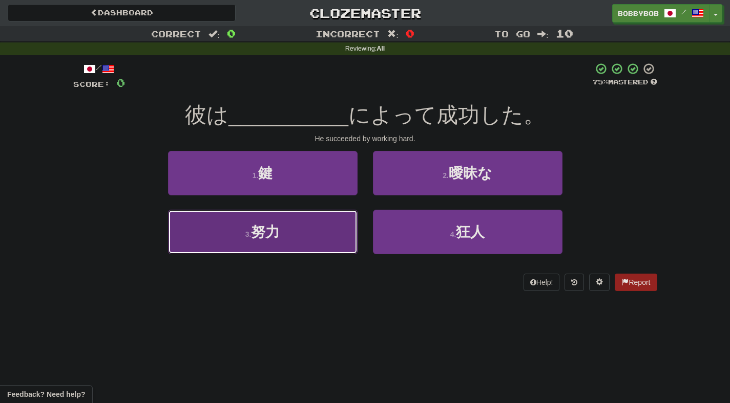
click at [342, 231] on button "3 . 努力" at bounding box center [262, 232] width 189 height 45
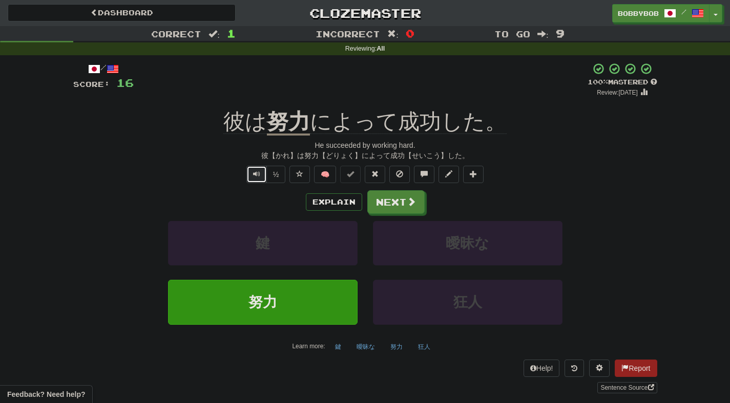
click at [261, 181] on button "Text-to-speech controls" at bounding box center [256, 174] width 20 height 17
click at [393, 201] on button "Next" at bounding box center [396, 203] width 57 height 24
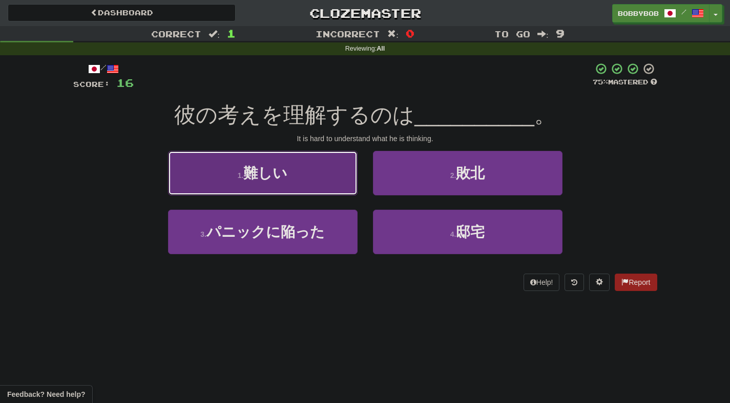
click at [343, 186] on button "1 . 難しい" at bounding box center [262, 173] width 189 height 45
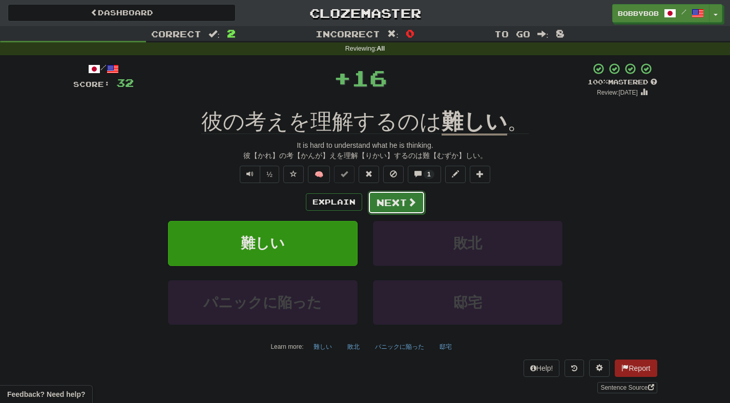
click at [398, 201] on button "Next" at bounding box center [396, 203] width 57 height 24
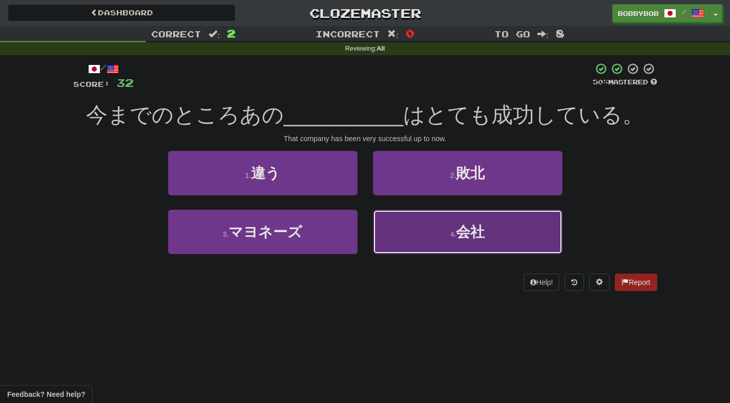
click at [398, 220] on button "4 . 会社" at bounding box center [467, 232] width 189 height 45
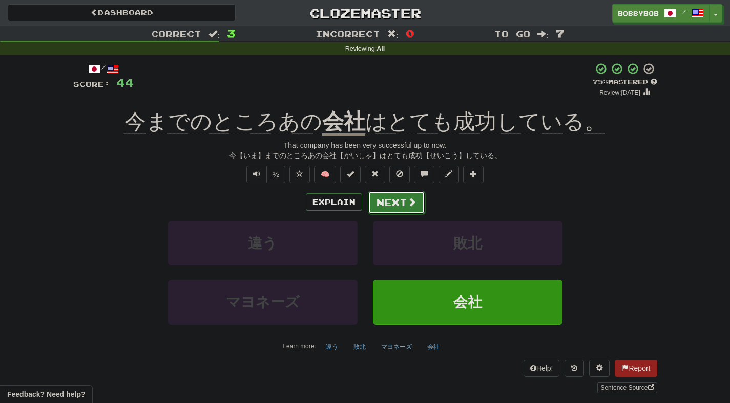
click at [397, 206] on button "Next" at bounding box center [396, 203] width 57 height 24
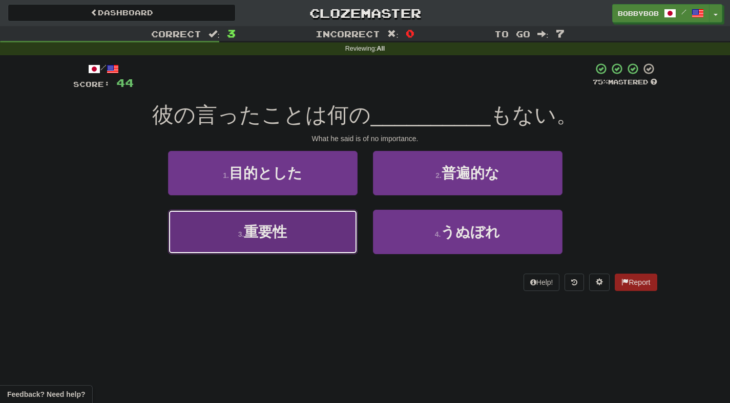
click at [346, 232] on button "3 . 重要性" at bounding box center [262, 232] width 189 height 45
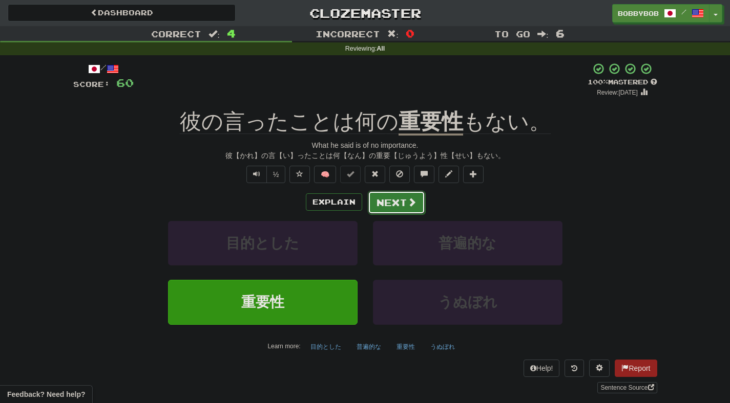
click at [396, 203] on button "Next" at bounding box center [396, 203] width 57 height 24
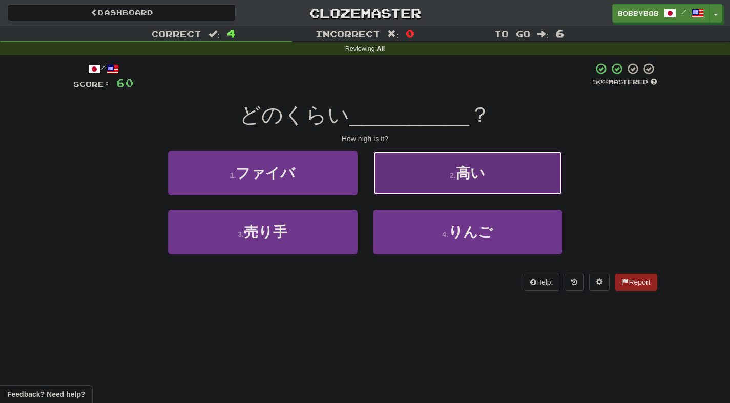
click at [412, 179] on button "2 . 高い" at bounding box center [467, 173] width 189 height 45
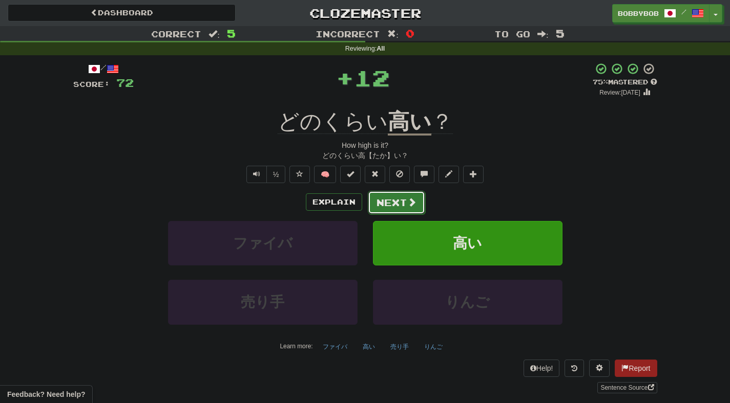
click at [388, 212] on button "Next" at bounding box center [396, 203] width 57 height 24
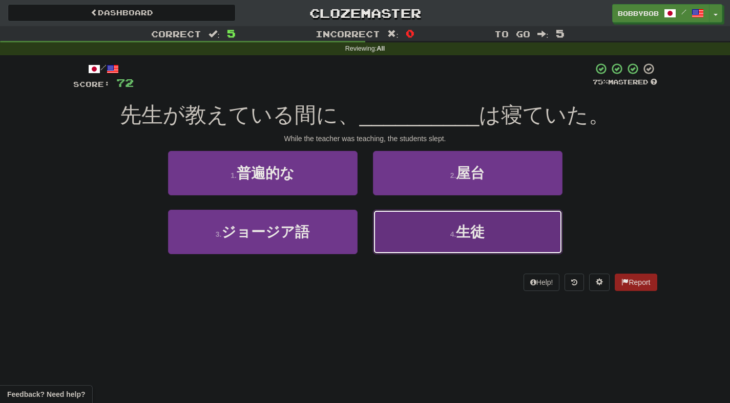
click at [397, 224] on button "4 . 生徒" at bounding box center [467, 232] width 189 height 45
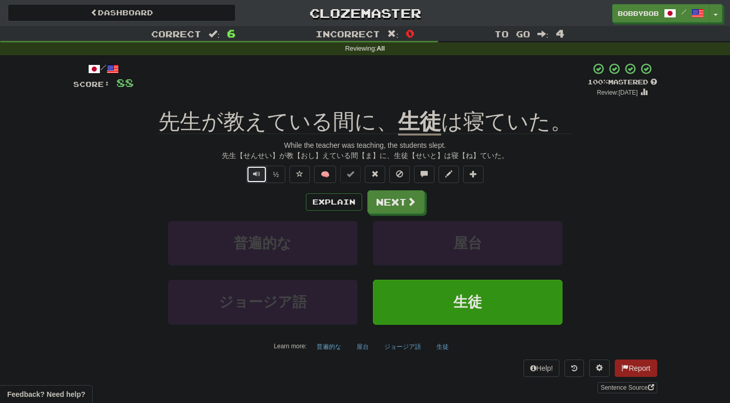
click at [255, 181] on button "Text-to-speech controls" at bounding box center [256, 174] width 20 height 17
click at [403, 202] on button "Next" at bounding box center [396, 203] width 57 height 24
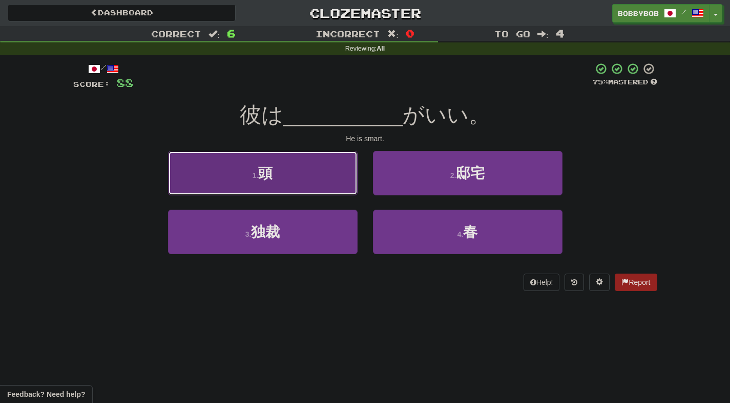
click at [342, 189] on button "1 . 頭" at bounding box center [262, 173] width 189 height 45
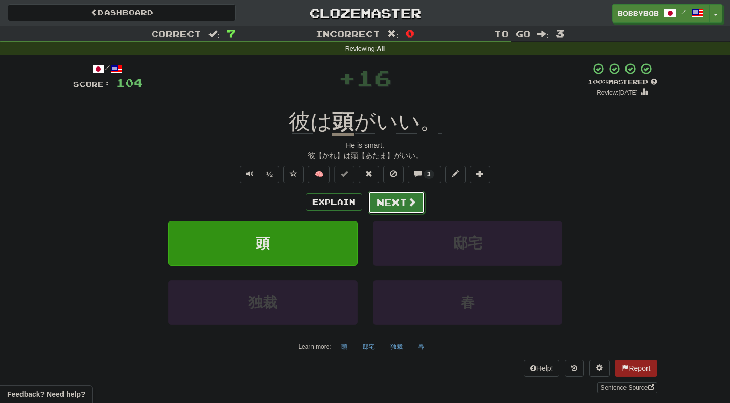
click at [382, 206] on button "Next" at bounding box center [396, 203] width 57 height 24
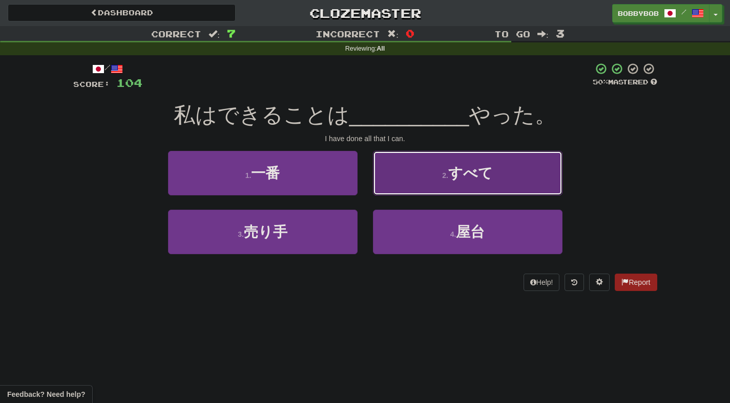
click at [426, 178] on button "2 . すべて" at bounding box center [467, 173] width 189 height 45
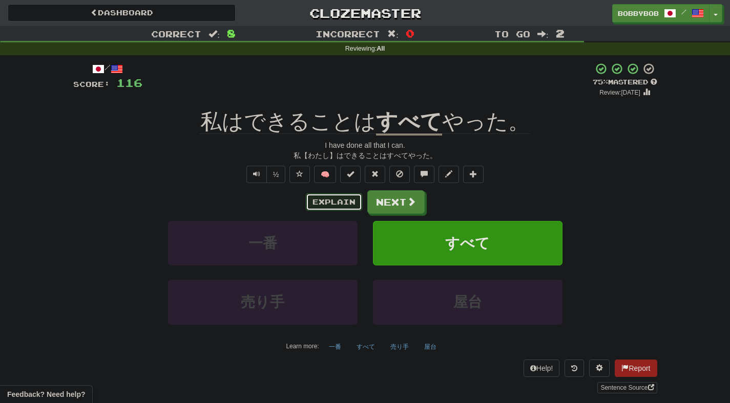
click at [330, 202] on button "Explain" at bounding box center [334, 202] width 56 height 17
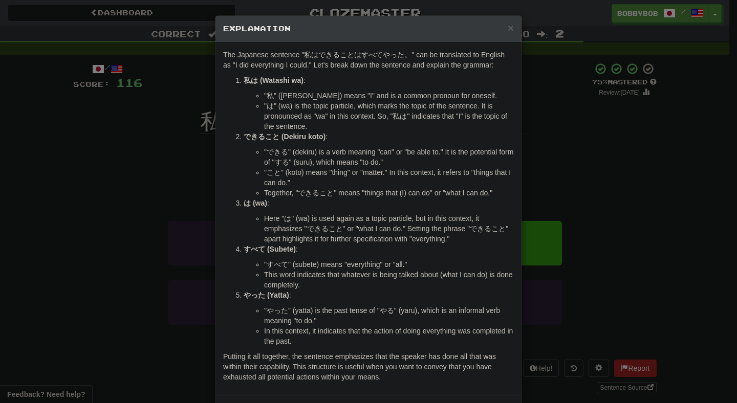
click at [565, 259] on div "× Explanation The Japanese sentence "私はできることはすべてやった。" can be translated to Engl…" at bounding box center [368, 201] width 737 height 403
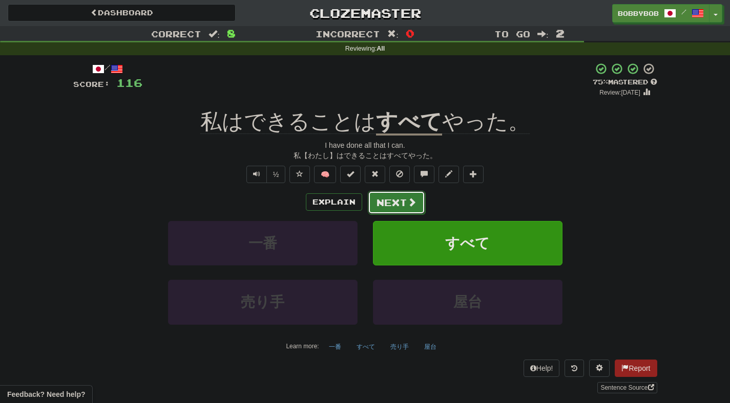
click at [402, 193] on button "Next" at bounding box center [396, 203] width 57 height 24
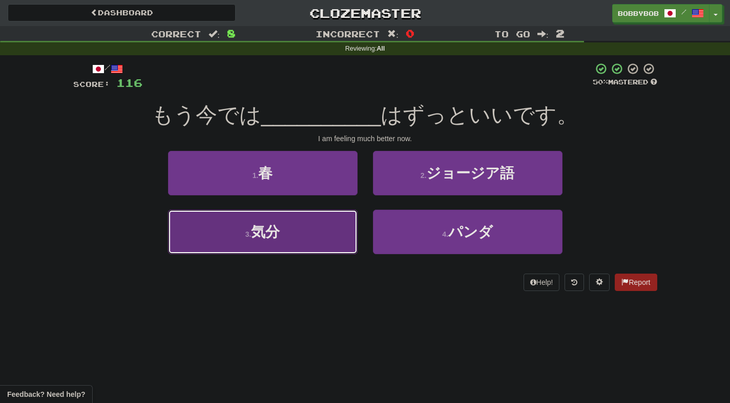
click at [347, 223] on button "3 . 気分" at bounding box center [262, 232] width 189 height 45
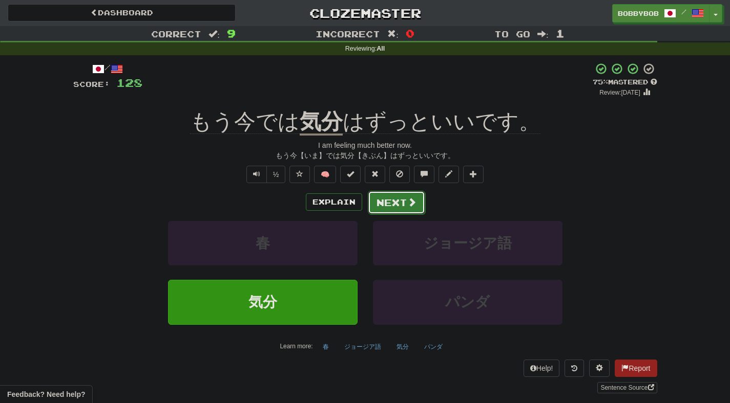
click at [391, 204] on button "Next" at bounding box center [396, 203] width 57 height 24
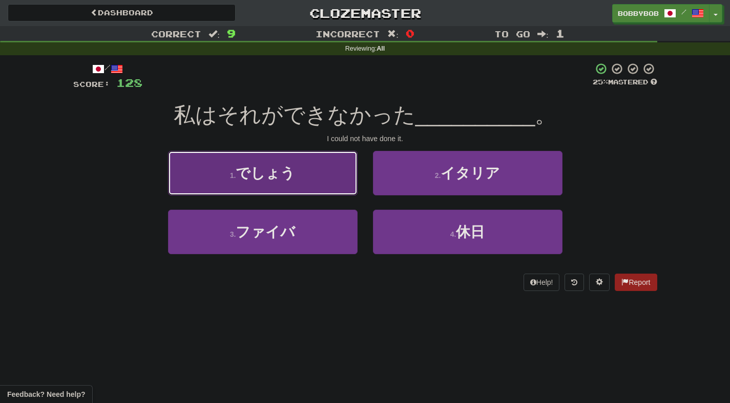
click at [341, 190] on button "1 . でしょう" at bounding box center [262, 173] width 189 height 45
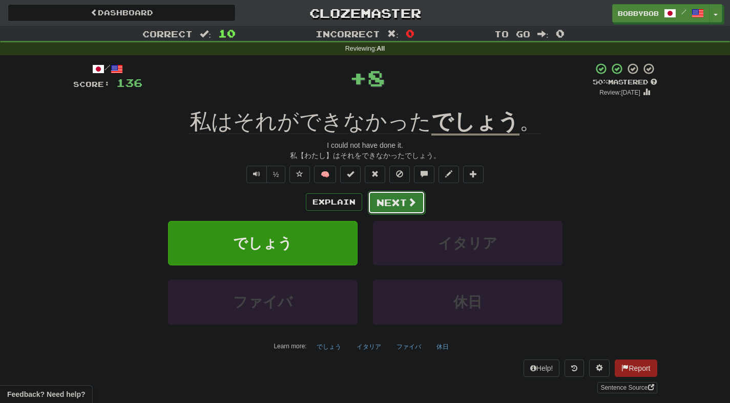
click at [395, 201] on button "Next" at bounding box center [396, 203] width 57 height 24
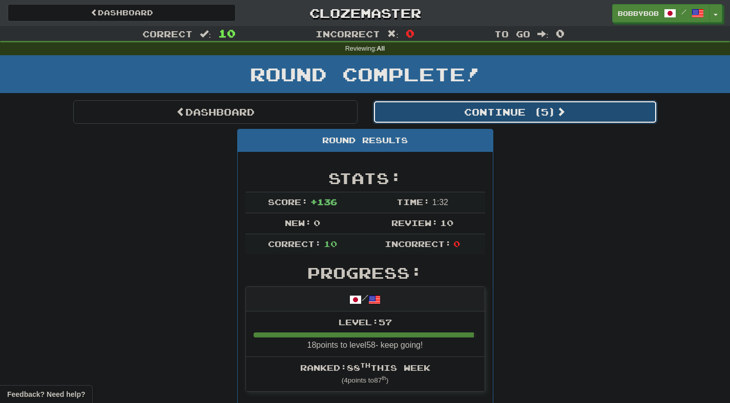
click at [425, 122] on button "Continue ( 5 )" at bounding box center [515, 112] width 284 height 24
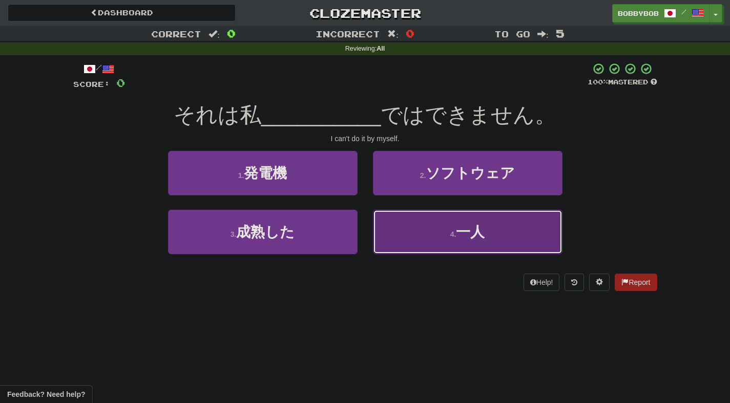
click at [385, 214] on button "4 . 一人" at bounding box center [467, 232] width 189 height 45
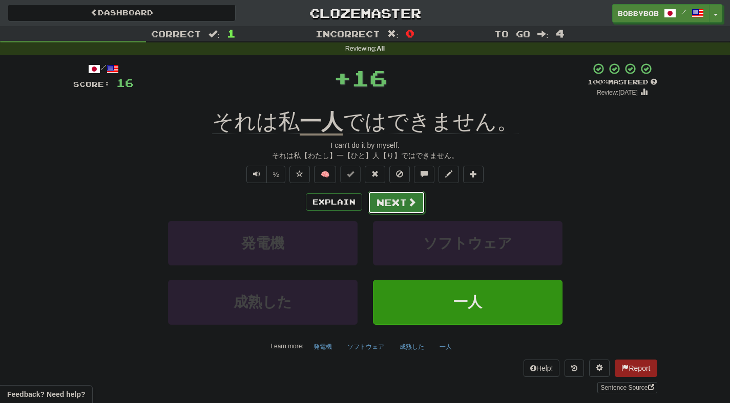
click at [383, 201] on button "Next" at bounding box center [396, 203] width 57 height 24
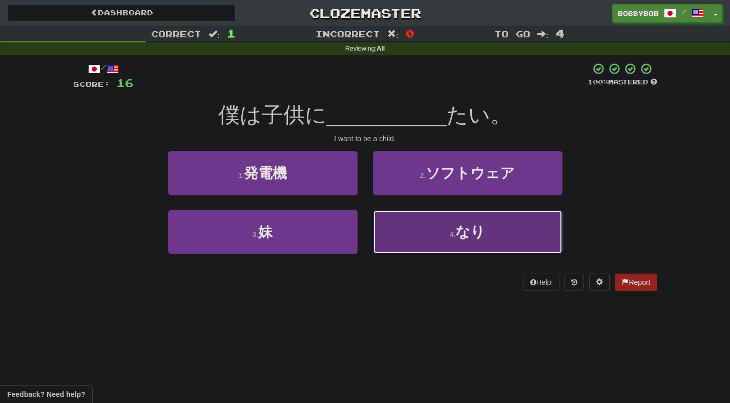
click at [375, 230] on button "4 . なり" at bounding box center [467, 232] width 189 height 45
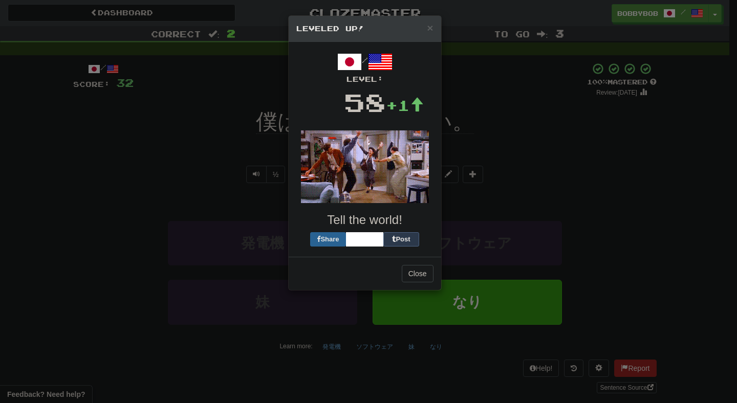
click at [499, 166] on div "× Leveled Up! / Level: 58 +1 Tell the world! Share Post Close" at bounding box center [368, 201] width 737 height 403
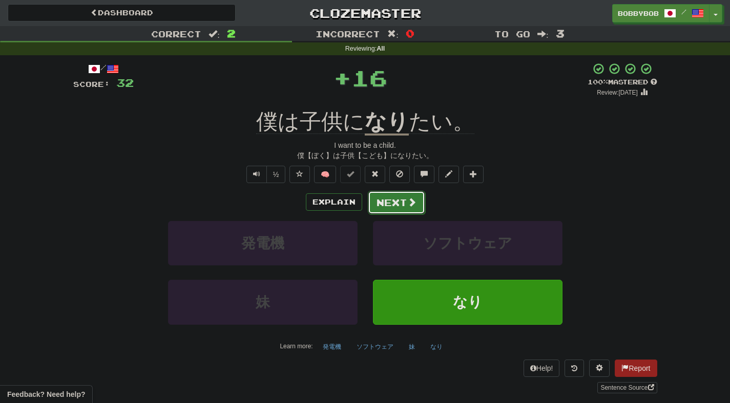
click at [402, 206] on button "Next" at bounding box center [396, 203] width 57 height 24
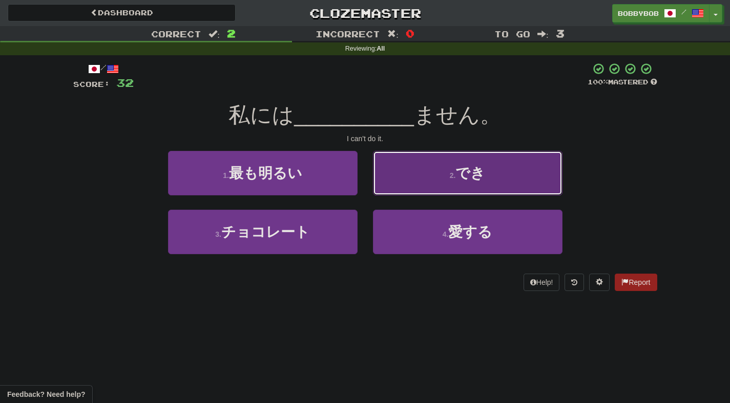
click at [411, 180] on button "2 . でき" at bounding box center [467, 173] width 189 height 45
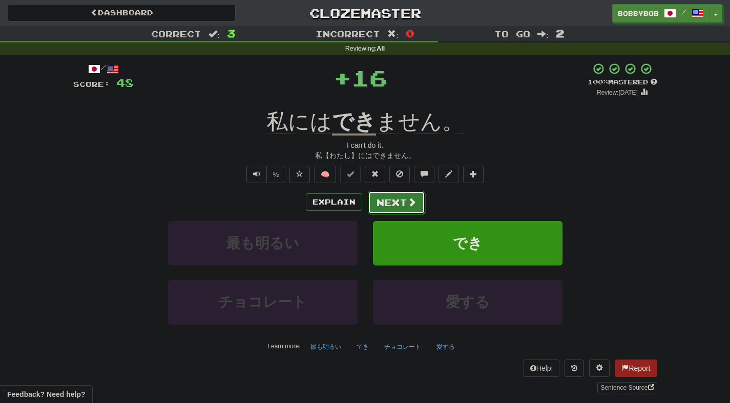
click at [381, 205] on button "Next" at bounding box center [396, 203] width 57 height 24
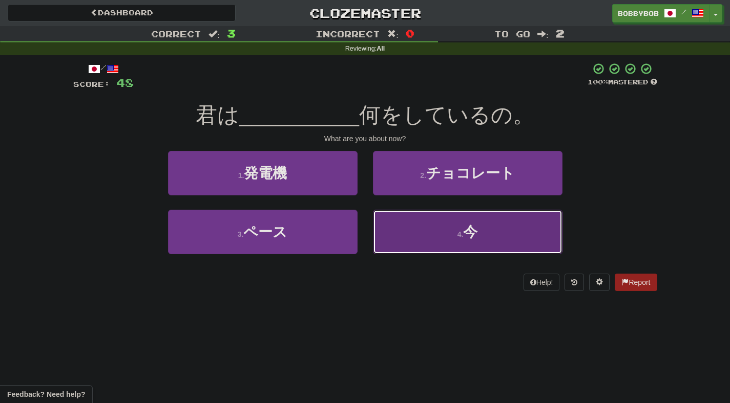
click at [382, 222] on button "4 . 今" at bounding box center [467, 232] width 189 height 45
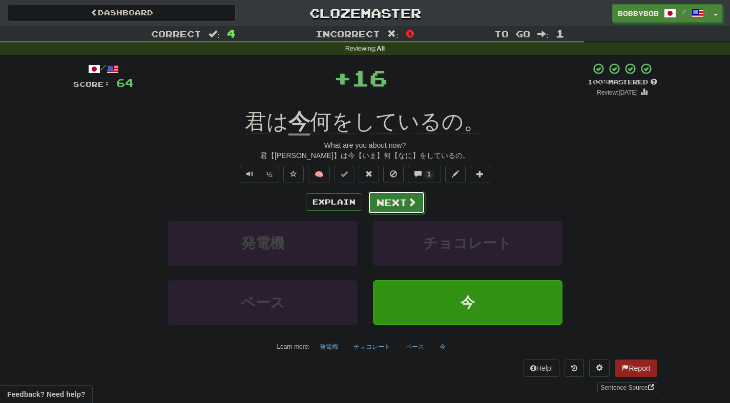
click at [385, 207] on button "Next" at bounding box center [396, 203] width 57 height 24
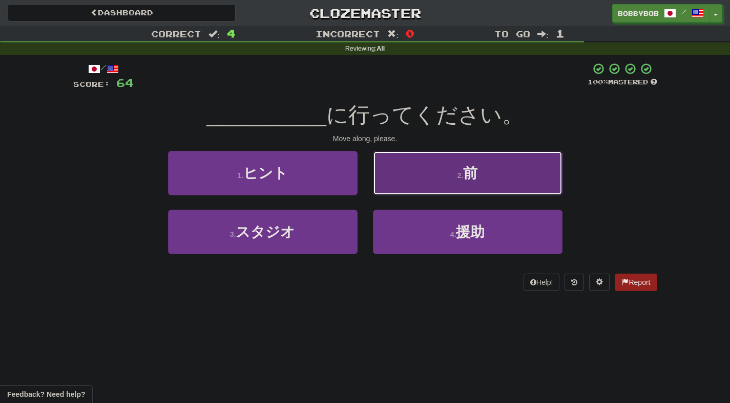
click at [392, 194] on button "2 . 前" at bounding box center [467, 173] width 189 height 45
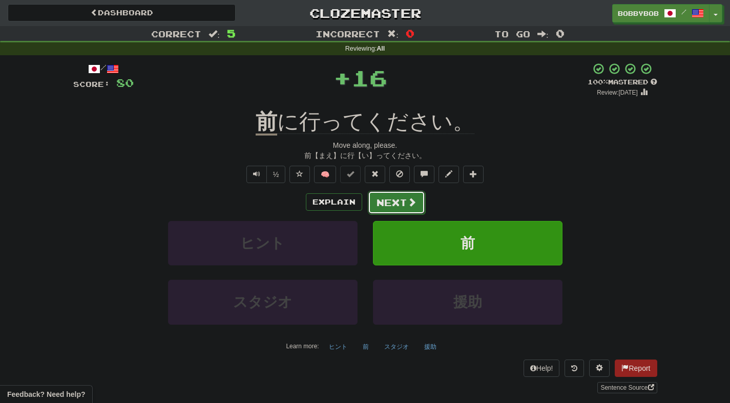
click at [382, 203] on button "Next" at bounding box center [396, 203] width 57 height 24
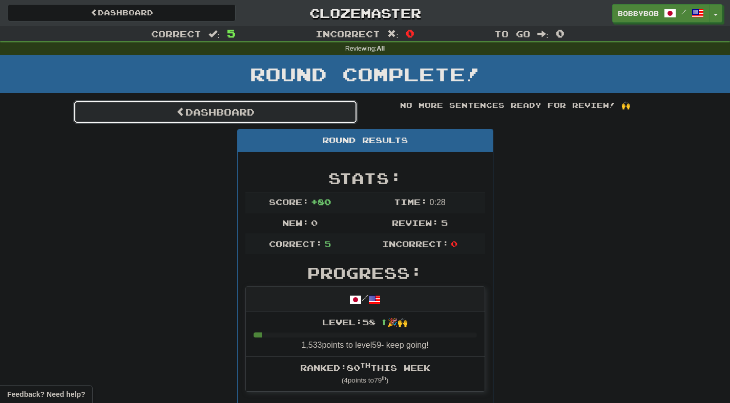
click at [333, 119] on link "Dashboard" at bounding box center [215, 112] width 284 height 24
